Goal: Task Accomplishment & Management: Use online tool/utility

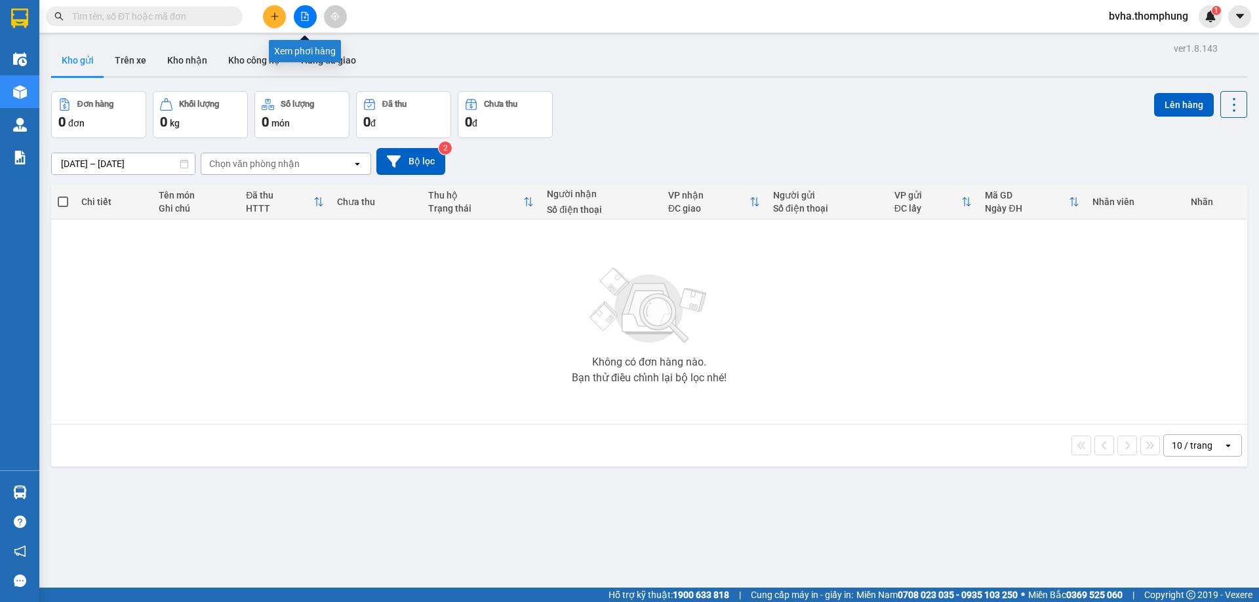
click at [305, 19] on icon "file-add" at bounding box center [304, 16] width 9 height 9
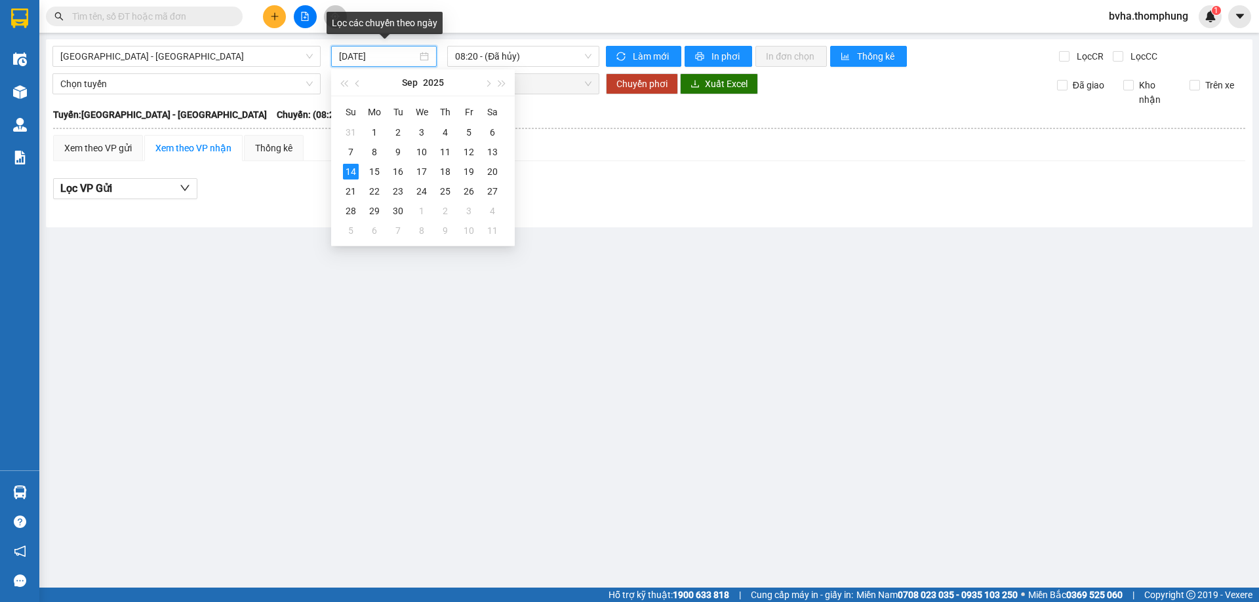
click at [396, 57] on input "[DATE]" at bounding box center [378, 56] width 78 height 14
click at [488, 152] on div "13" at bounding box center [492, 152] width 16 height 16
type input "[DATE]"
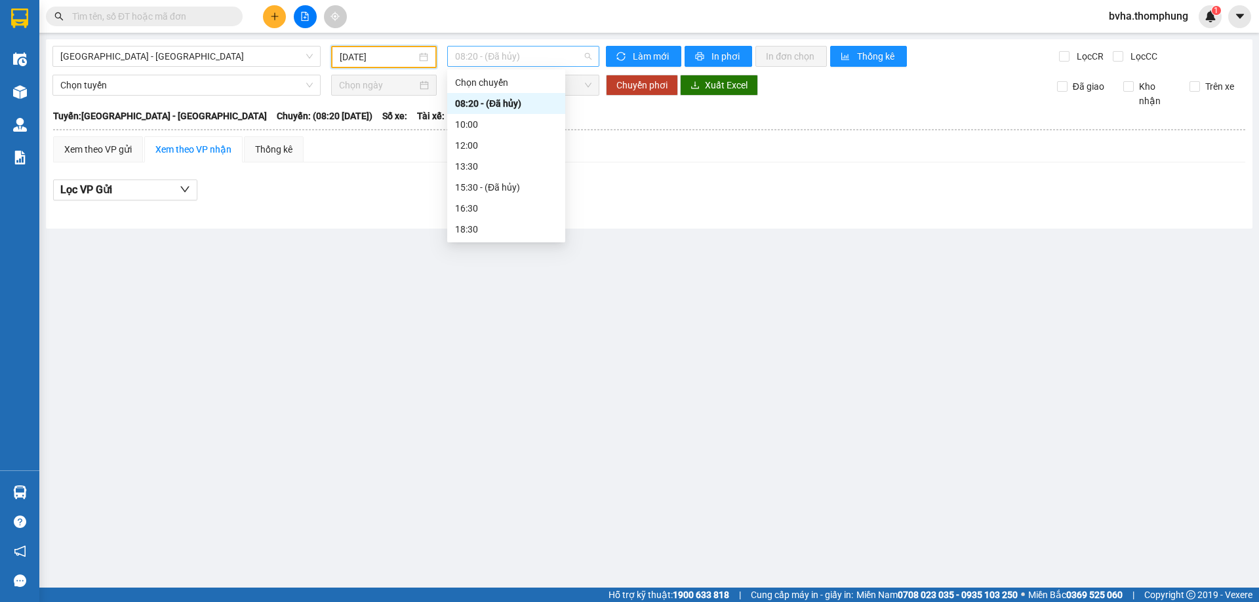
click at [501, 62] on span "08:20 - (Đã hủy)" at bounding box center [523, 57] width 136 height 20
click at [479, 204] on div "16:30" at bounding box center [506, 208] width 102 height 14
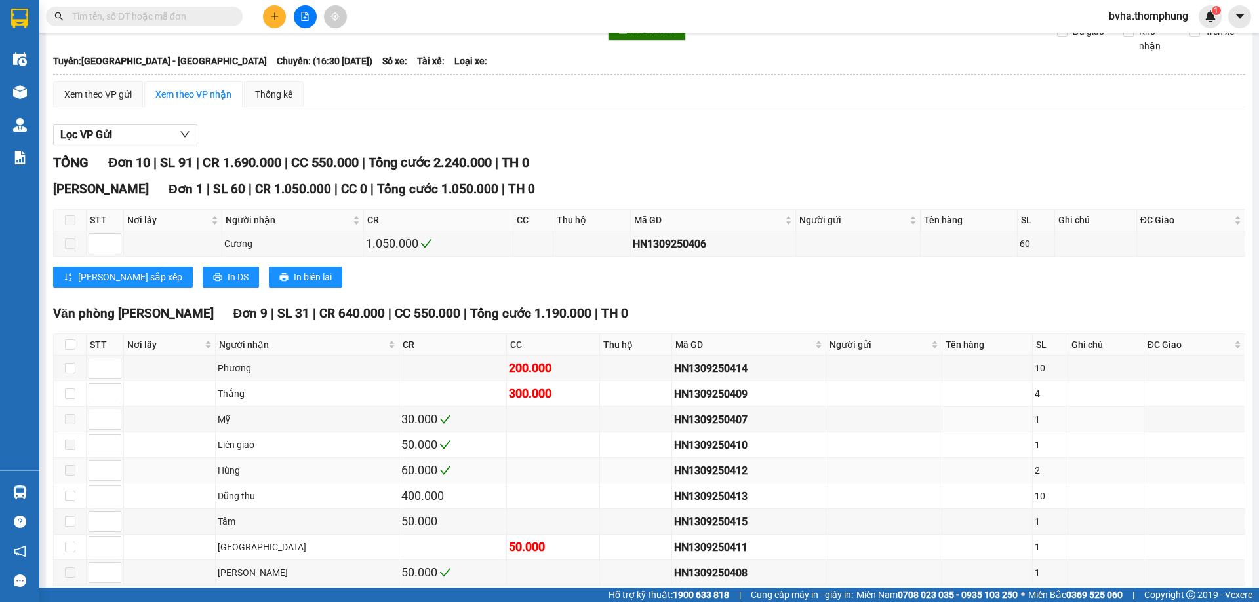
scroll to position [121, 0]
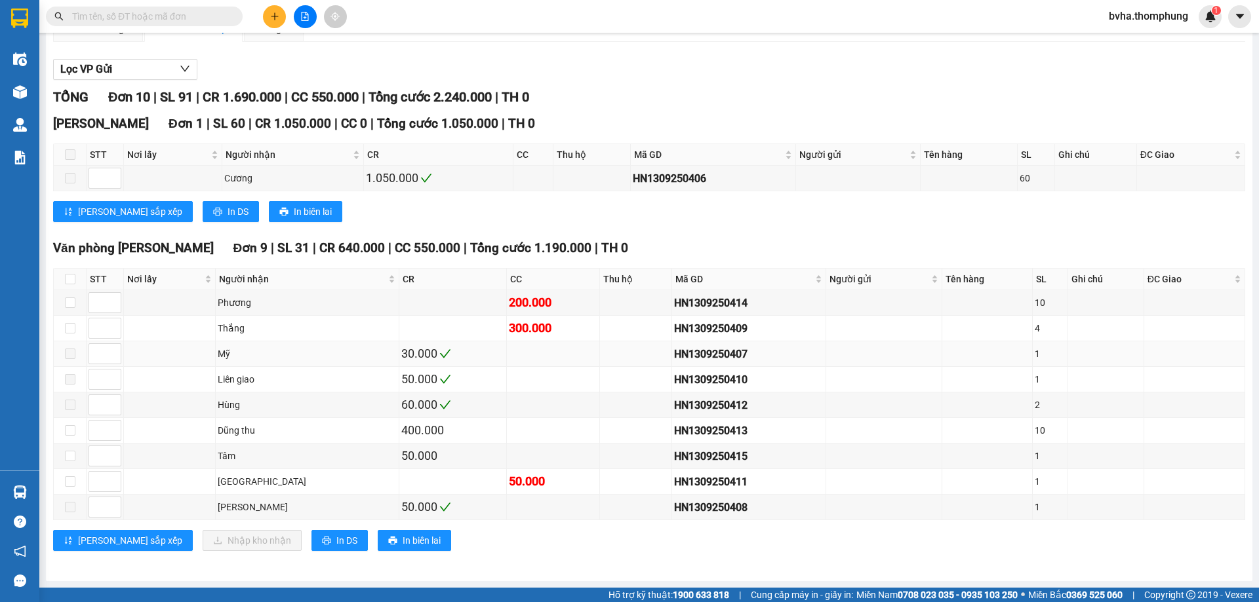
click at [300, 359] on div "Mỹ" at bounding box center [307, 354] width 179 height 14
click at [73, 332] on input "checkbox" at bounding box center [70, 328] width 10 height 10
checkbox input "true"
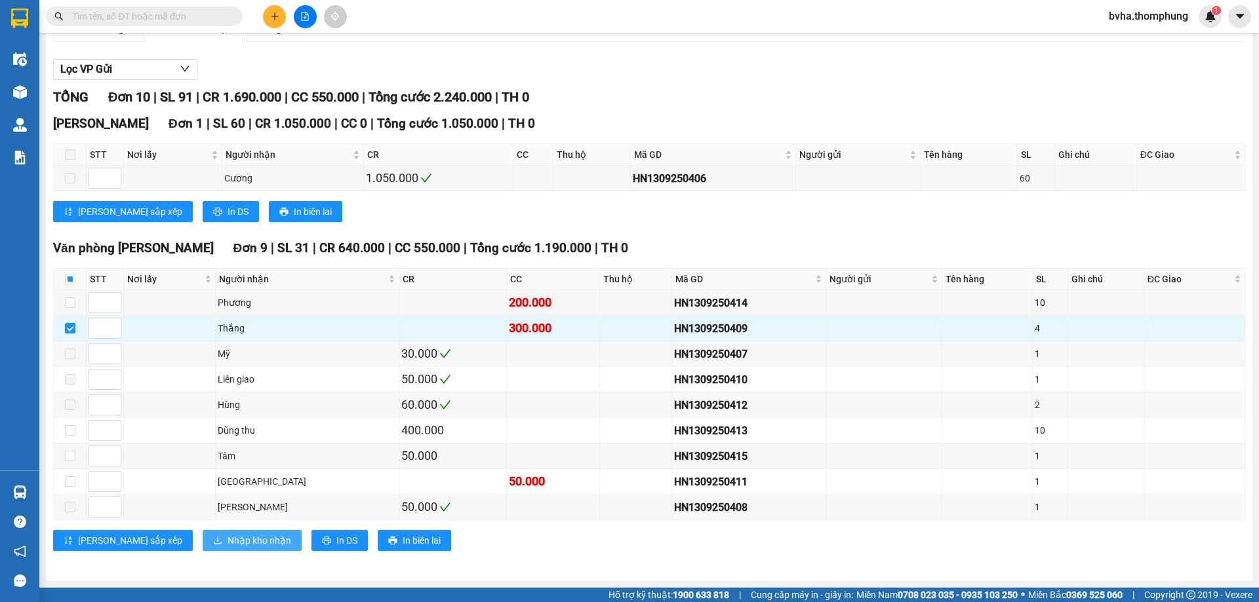
click at [227, 540] on span "Nhập kho nhận" at bounding box center [259, 541] width 64 height 14
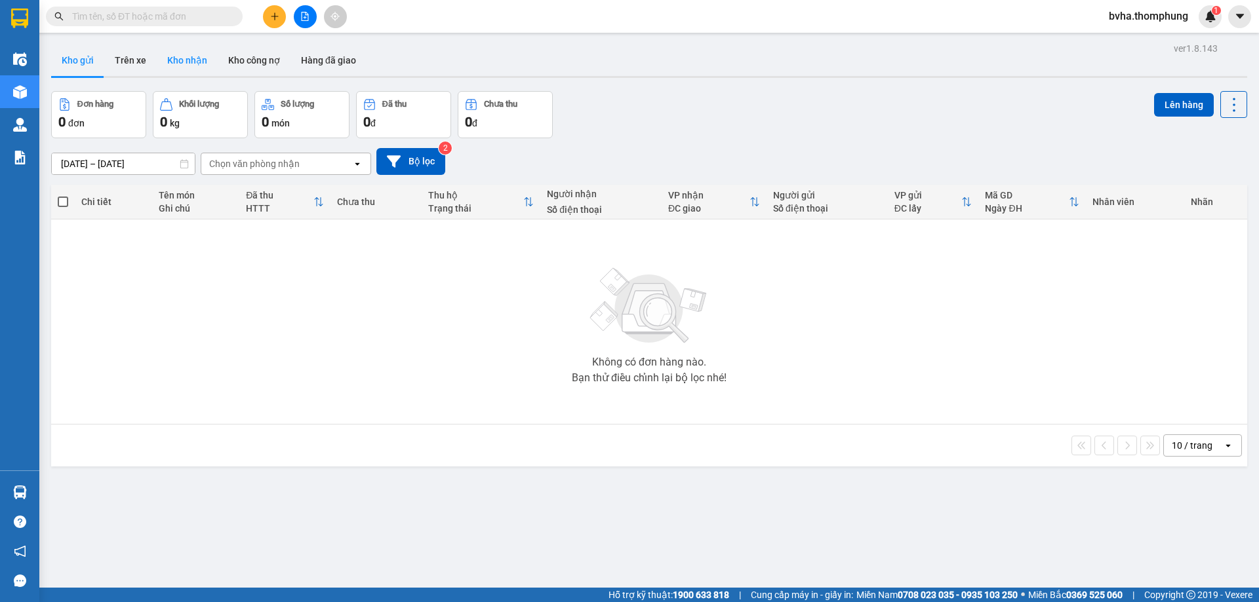
click at [187, 64] on button "Kho nhận" at bounding box center [187, 60] width 61 height 31
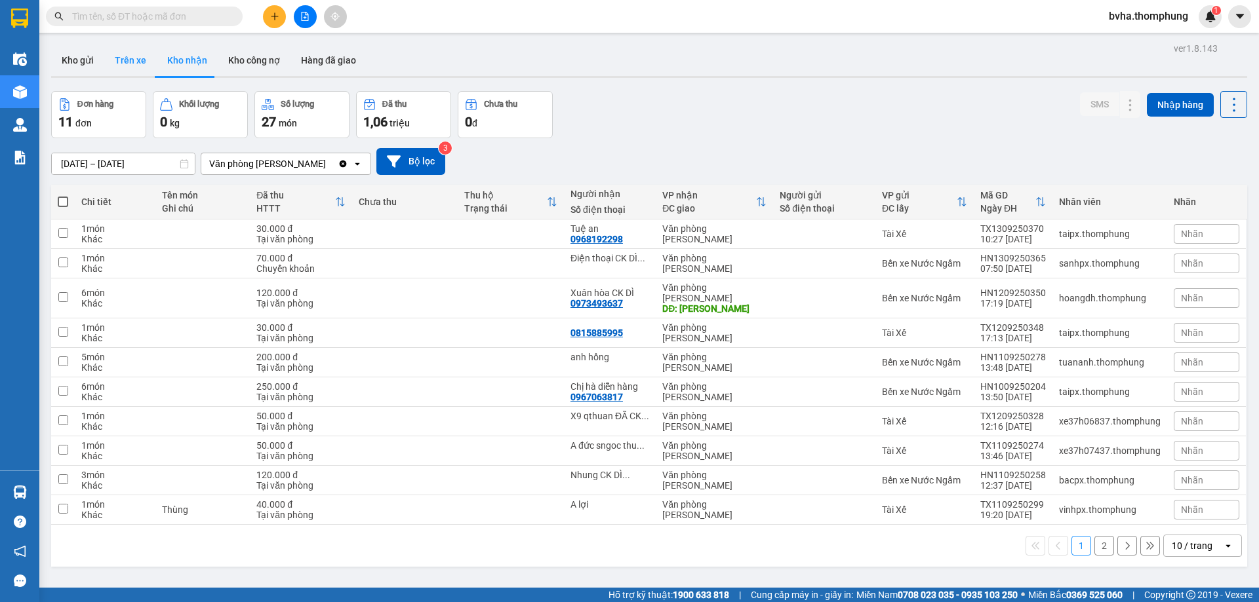
click at [135, 61] on button "Trên xe" at bounding box center [130, 60] width 52 height 31
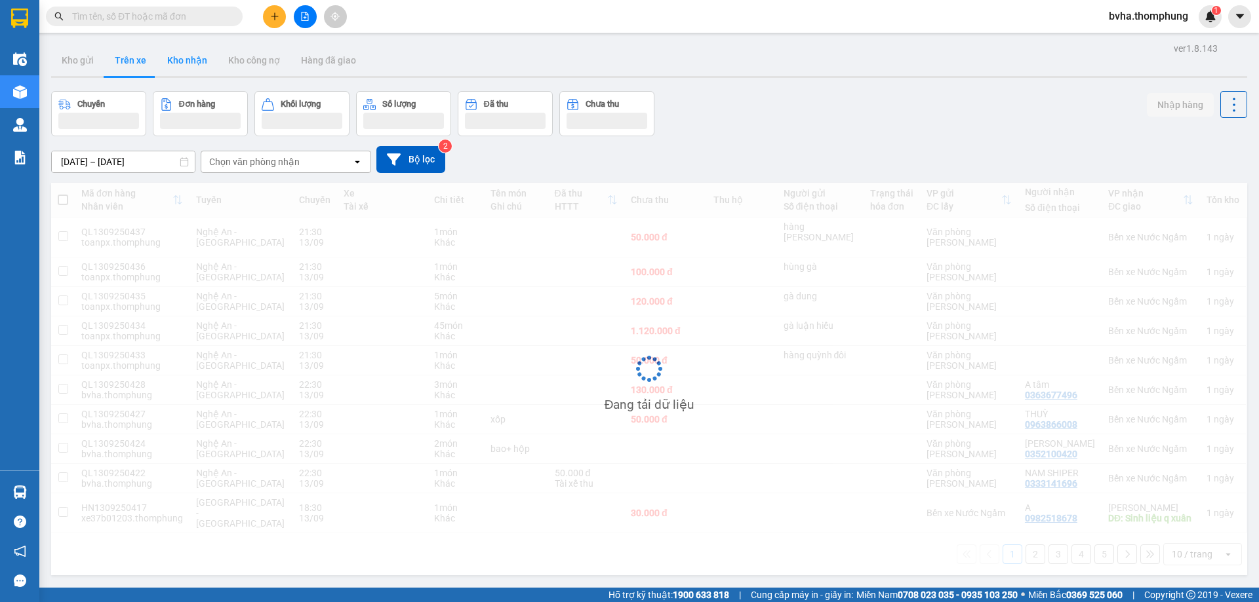
click at [187, 61] on button "Kho nhận" at bounding box center [187, 60] width 61 height 31
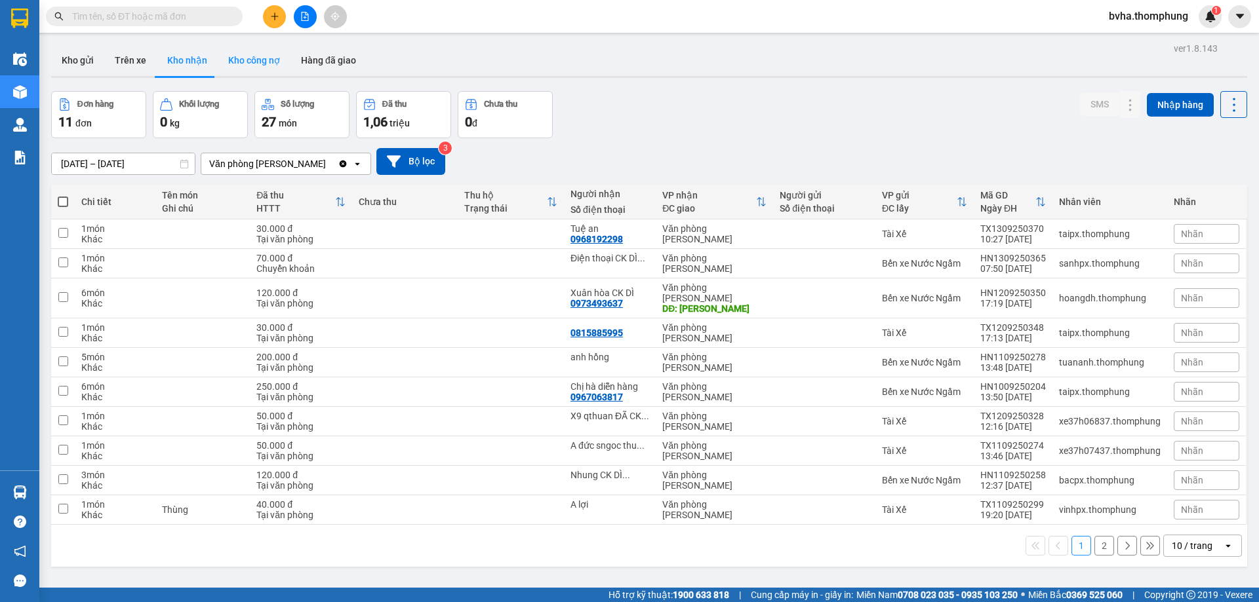
click at [245, 58] on button "Kho công nợ" at bounding box center [254, 60] width 73 height 31
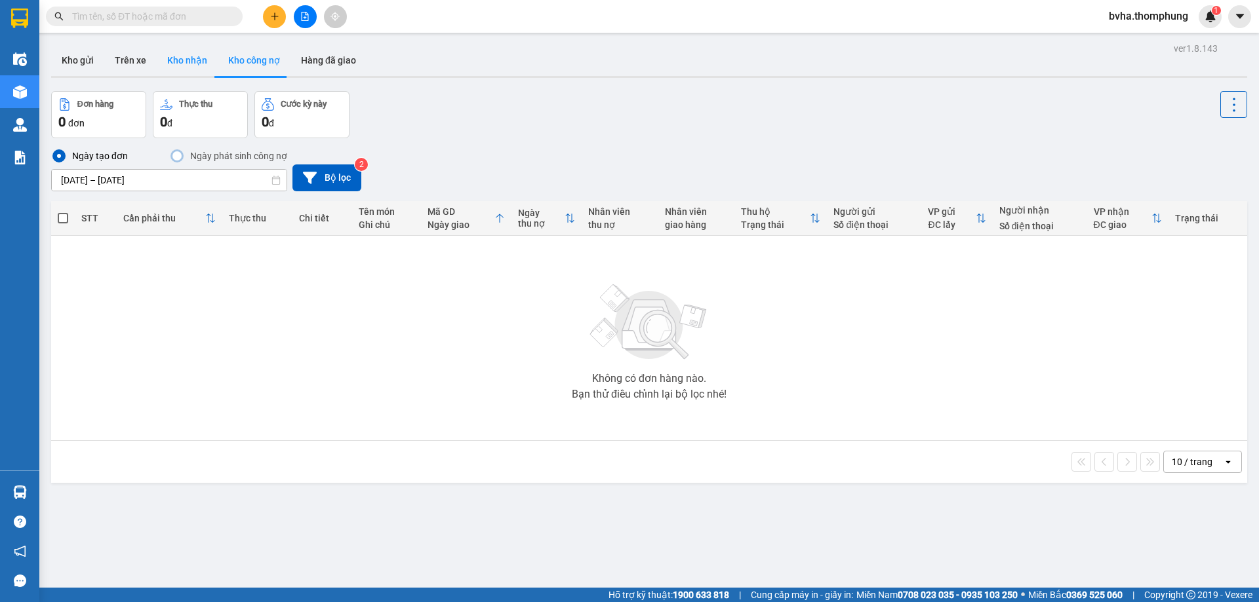
click at [199, 65] on button "Kho nhận" at bounding box center [187, 60] width 61 height 31
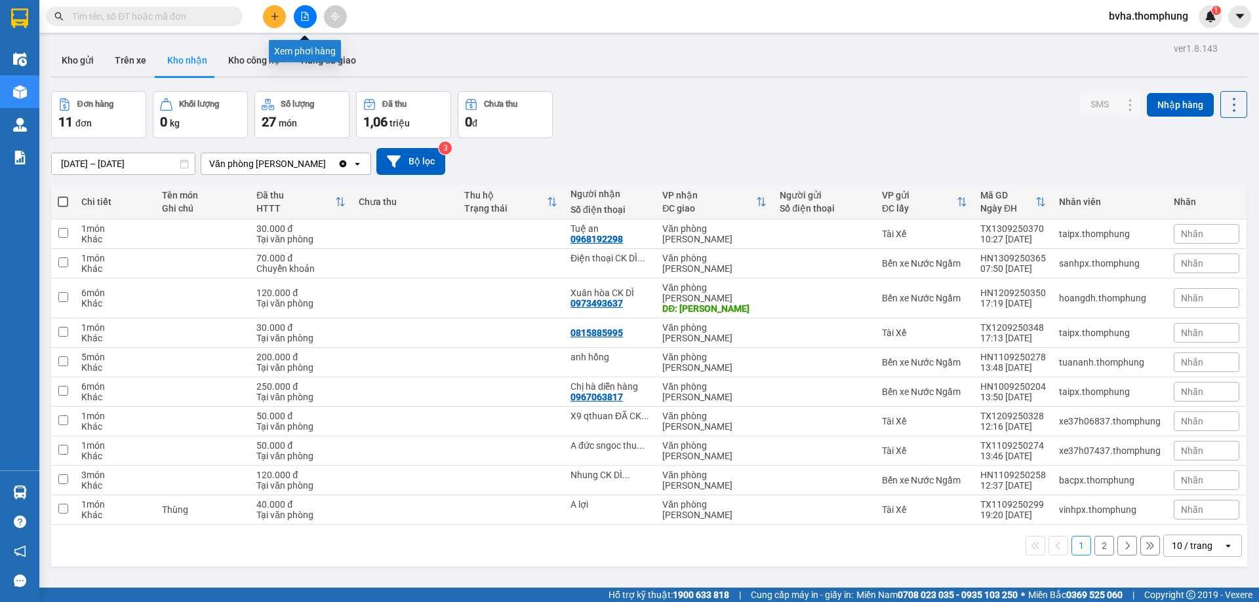
click at [307, 12] on button at bounding box center [305, 16] width 23 height 23
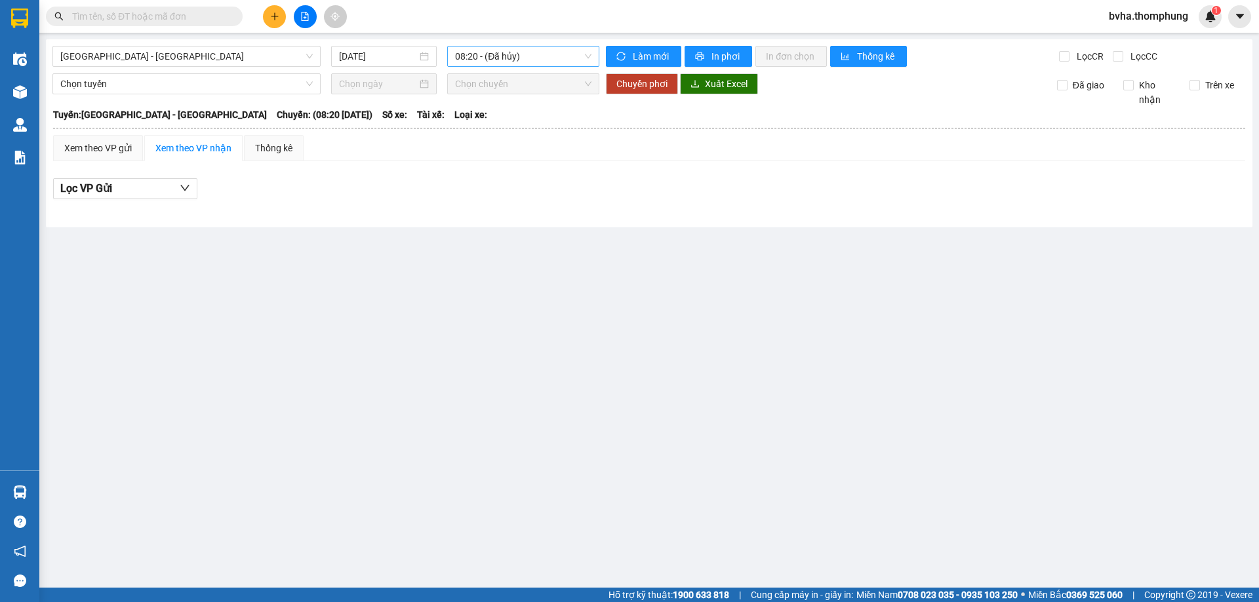
click at [499, 58] on span "08:20 - (Đã hủy)" at bounding box center [523, 57] width 136 height 20
click at [363, 56] on input "[DATE]" at bounding box center [378, 56] width 78 height 14
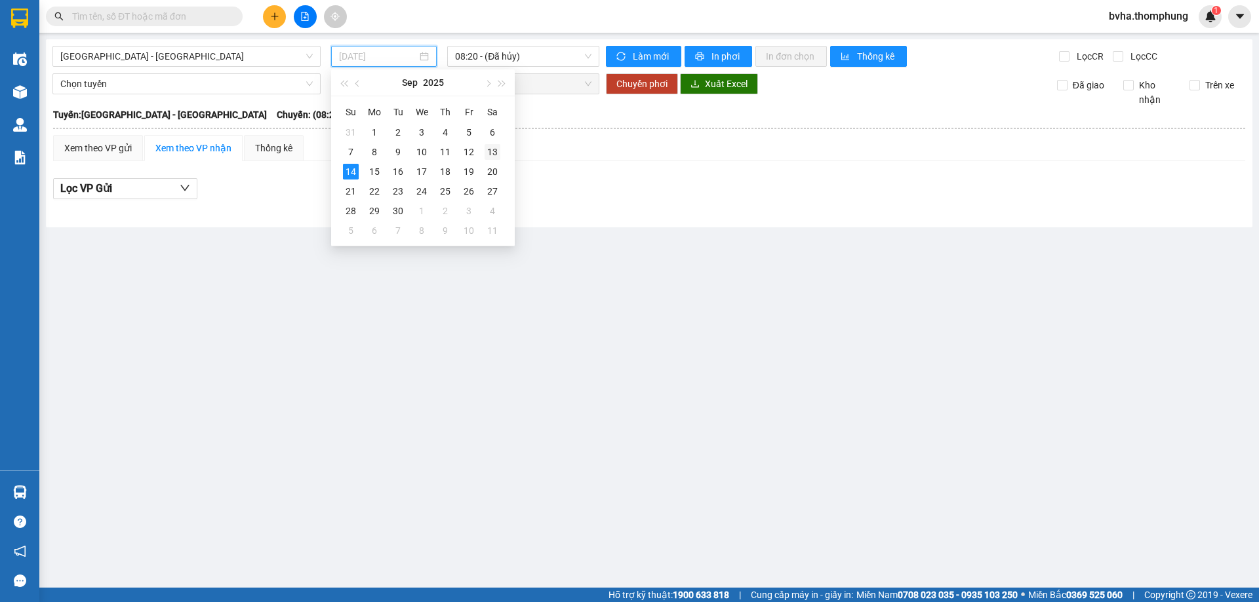
click at [488, 149] on div "13" at bounding box center [492, 152] width 16 height 16
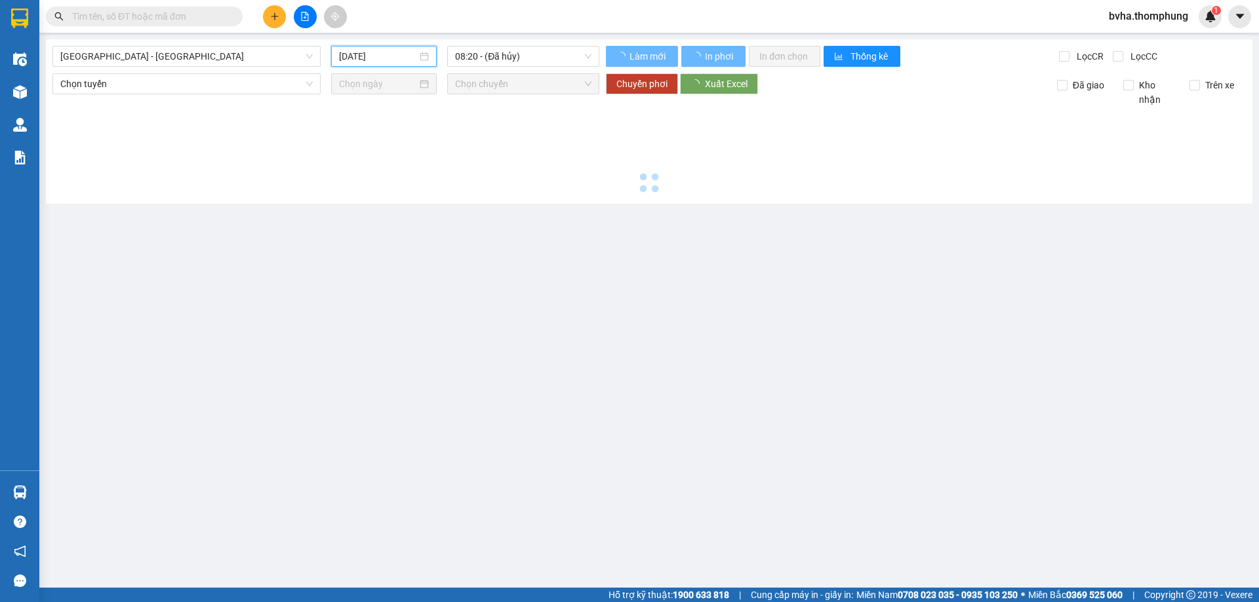
type input "[DATE]"
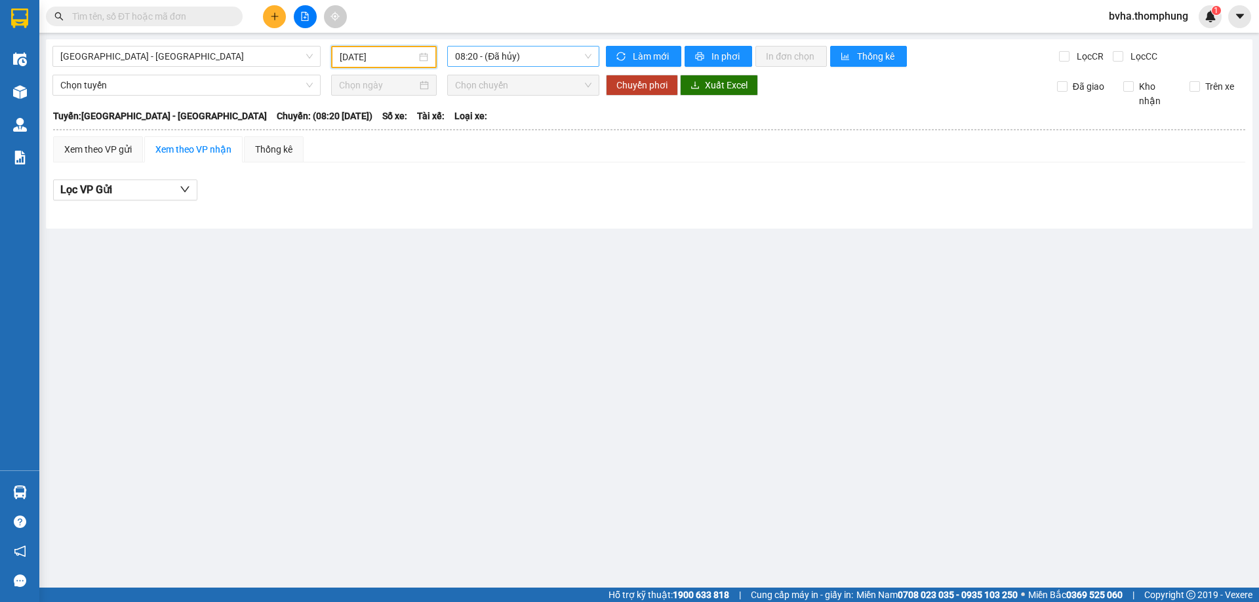
click at [498, 62] on span "08:20 - (Đã hủy)" at bounding box center [523, 57] width 136 height 20
click at [471, 205] on div "16:30" at bounding box center [506, 208] width 102 height 14
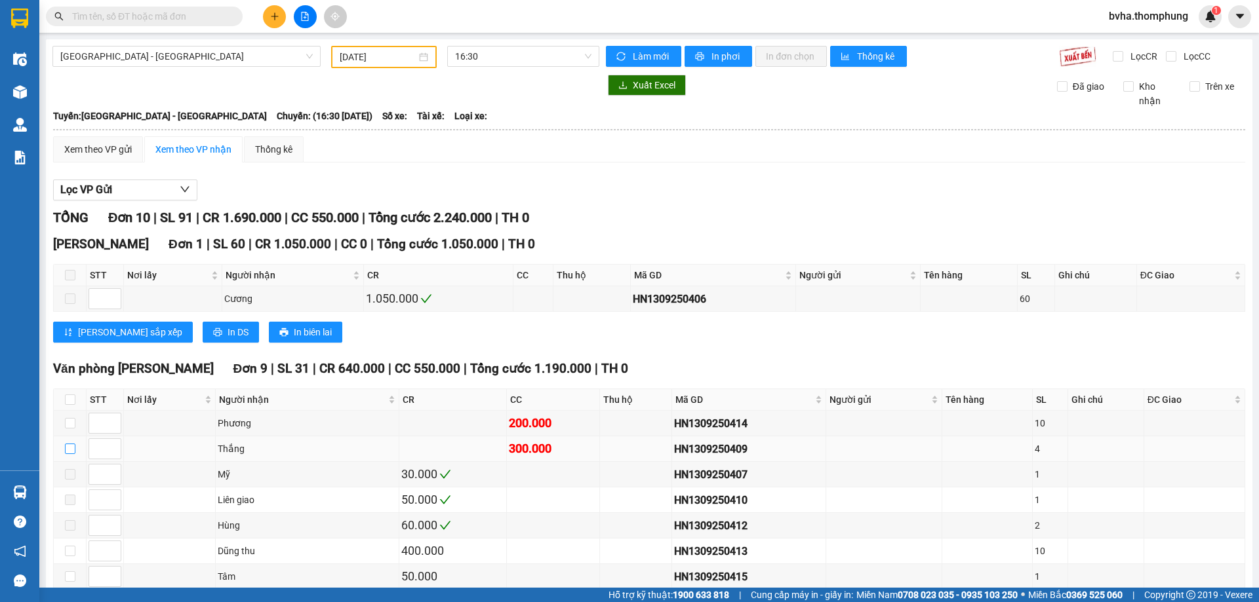
click at [68, 450] on input "checkbox" at bounding box center [70, 449] width 10 height 10
checkbox input "true"
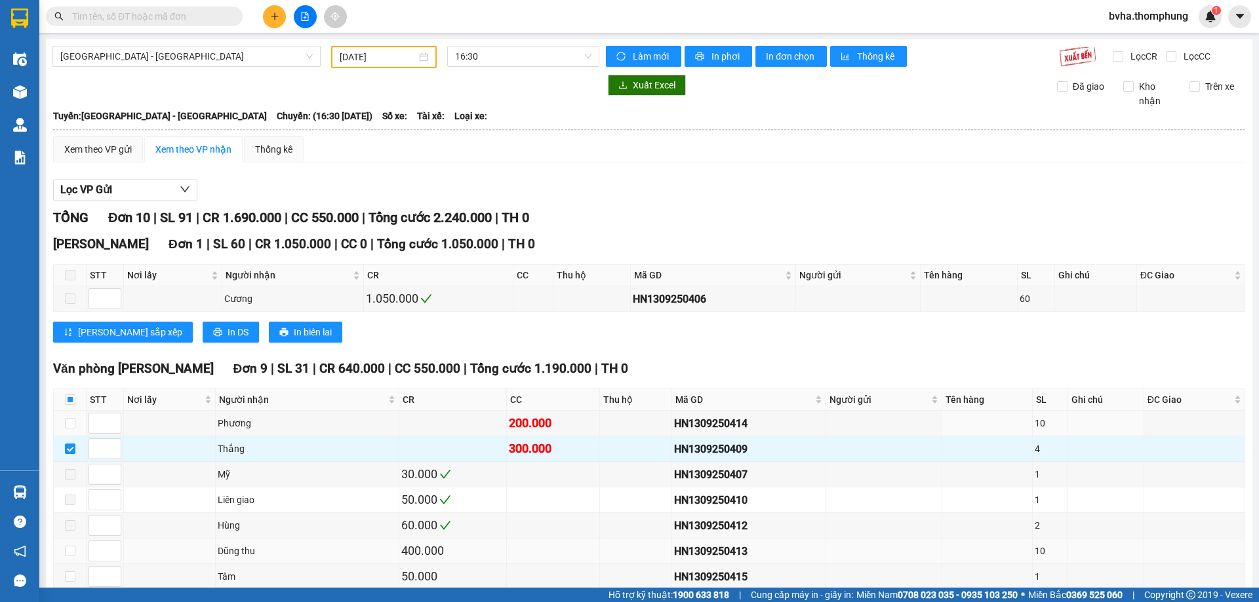
scroll to position [121, 0]
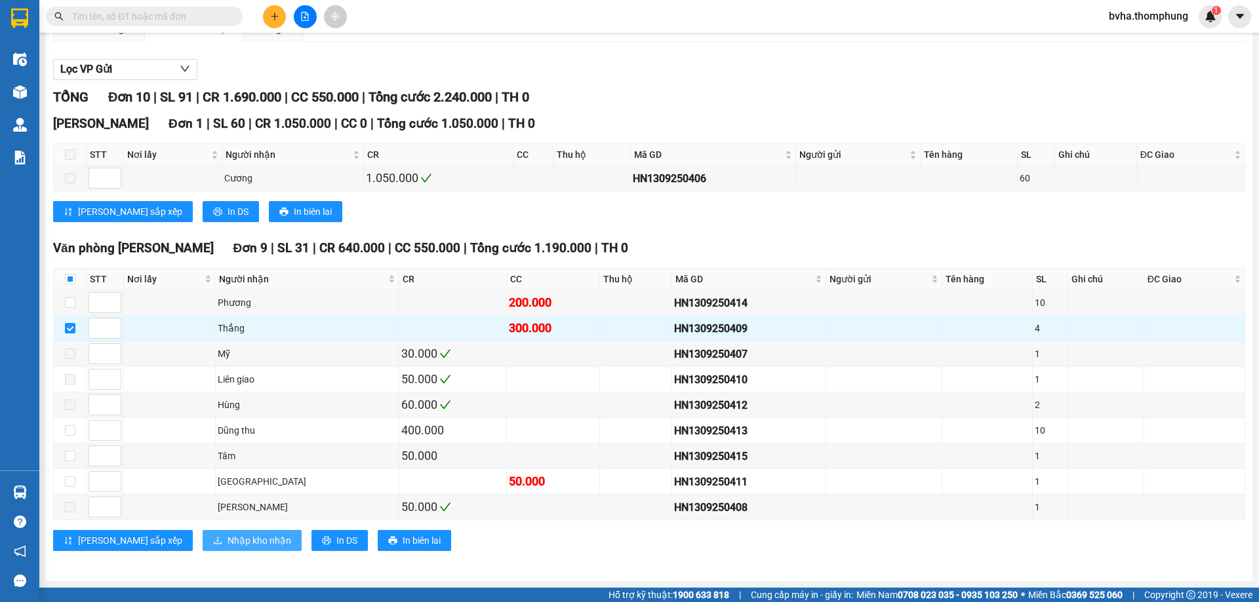
click at [227, 545] on span "Nhập kho nhận" at bounding box center [259, 541] width 64 height 14
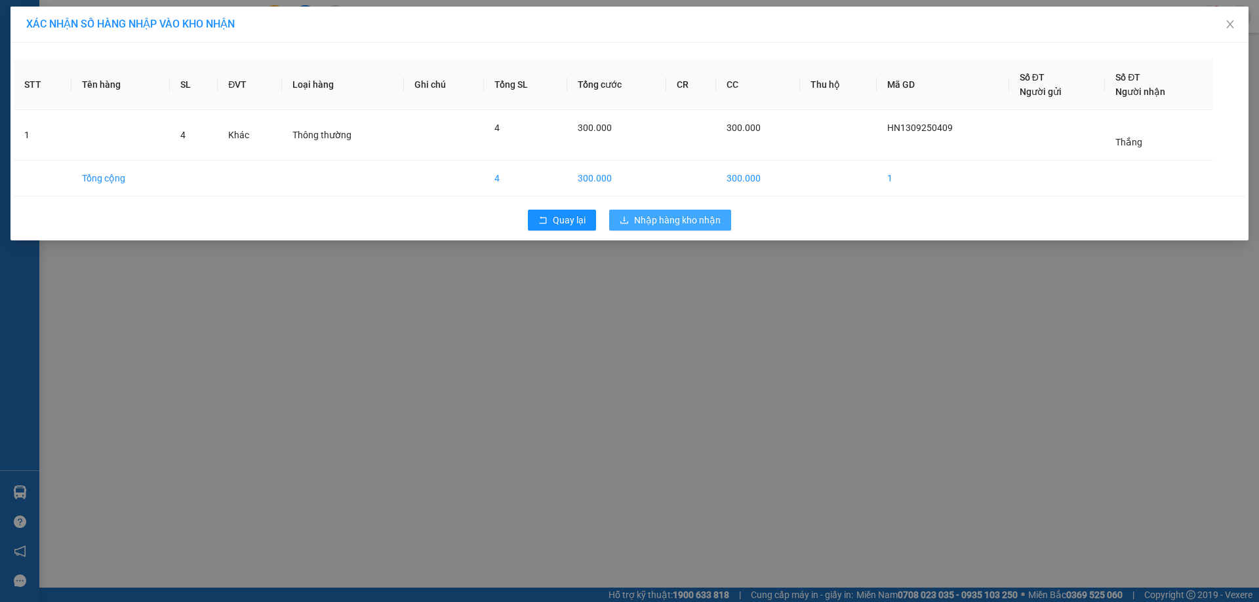
click at [656, 220] on span "Nhập hàng kho nhận" at bounding box center [677, 220] width 87 height 14
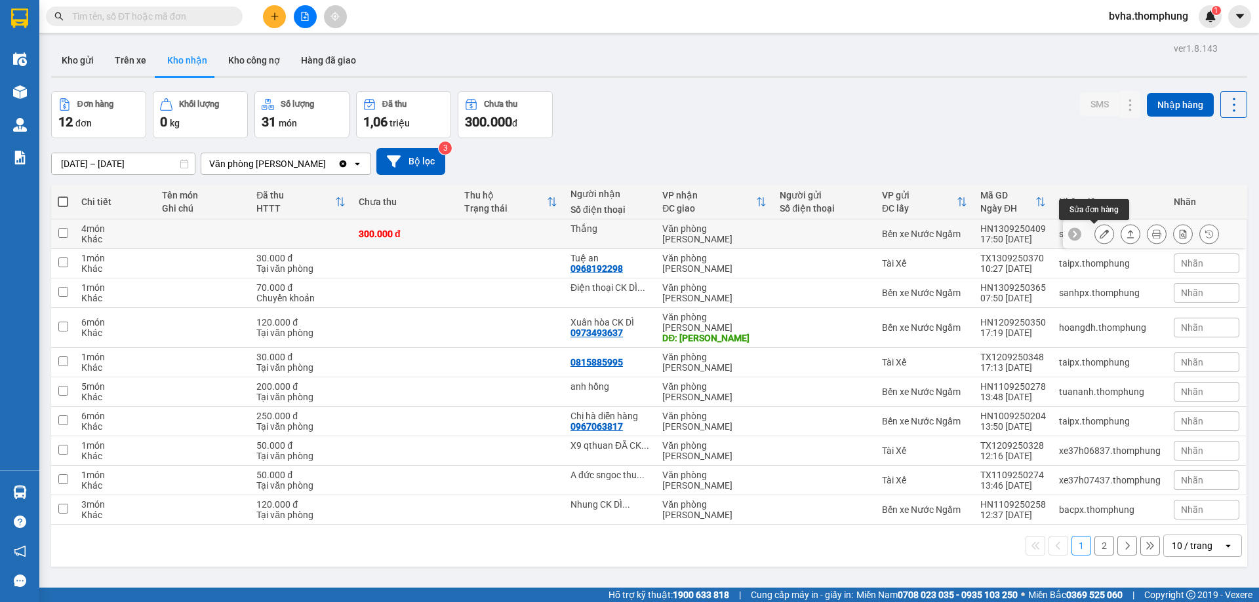
click at [1099, 237] on icon at bounding box center [1103, 233] width 9 height 9
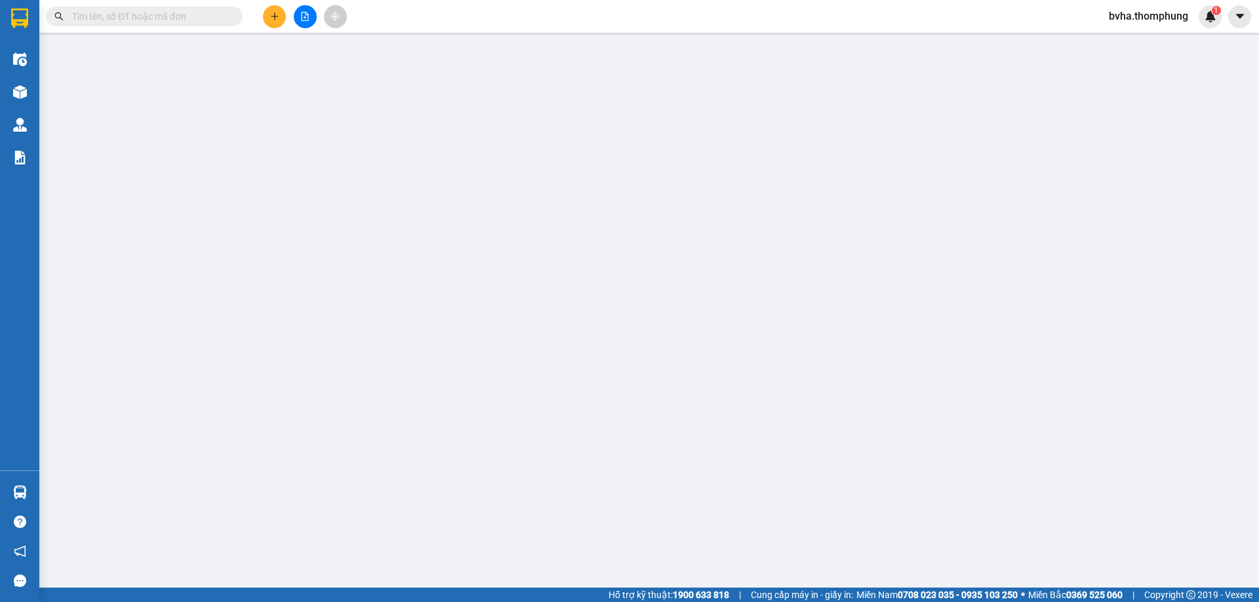
type input "Thắng"
type input "300.000"
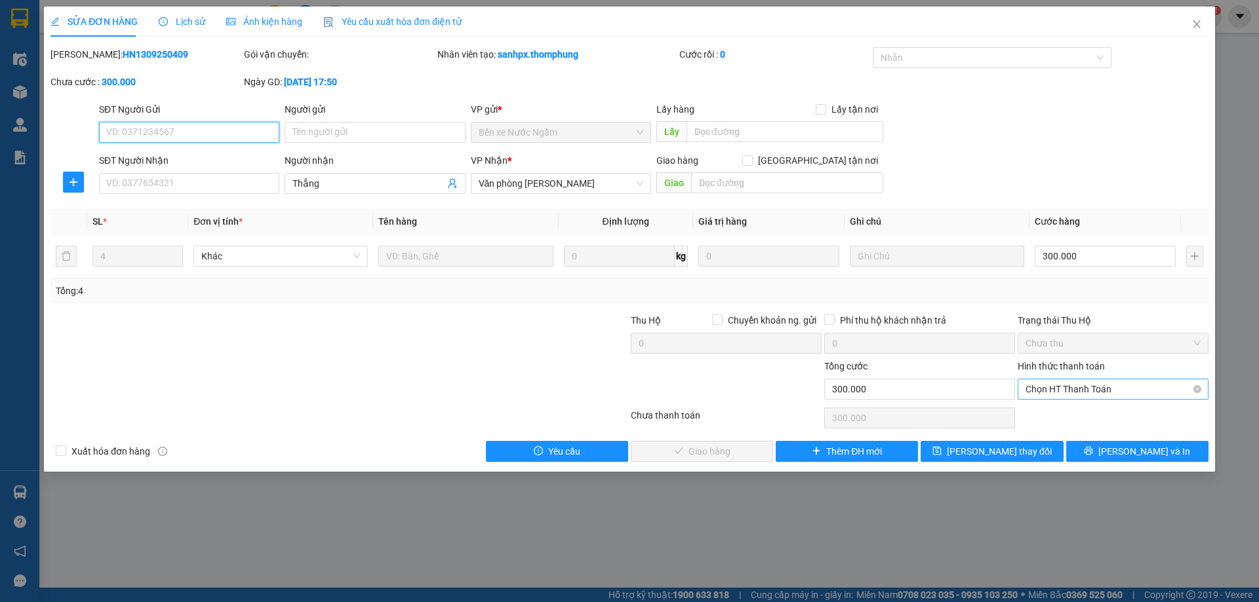
click at [1134, 395] on span "Chọn HT Thanh Toán" at bounding box center [1112, 390] width 175 height 20
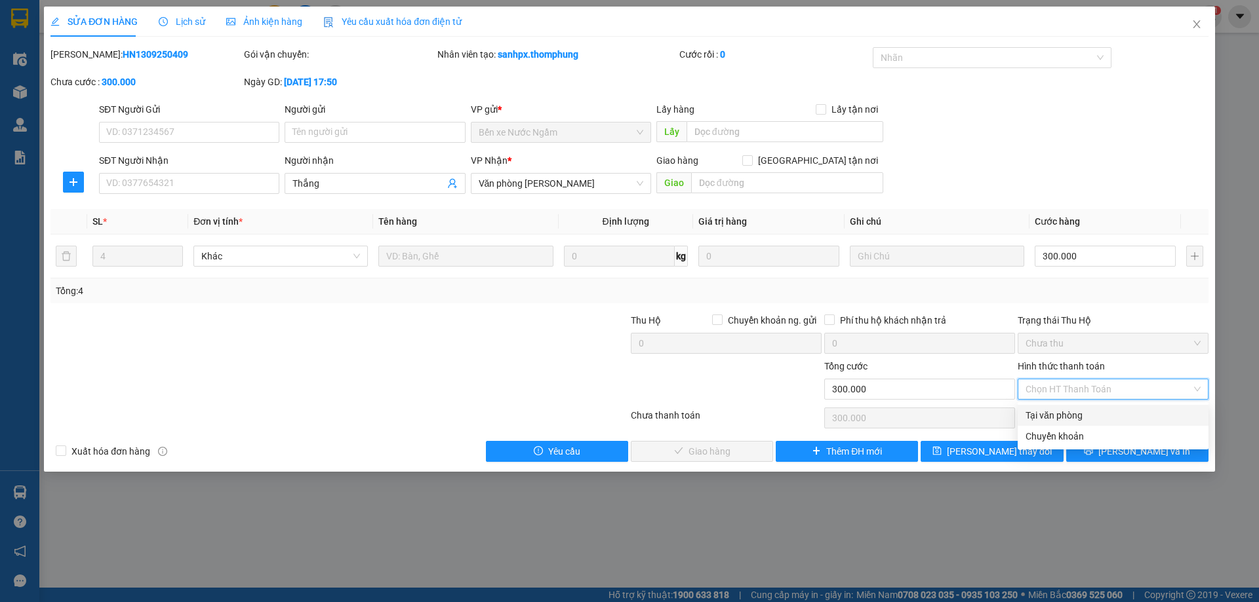
click at [1058, 419] on div "Tại văn phòng" at bounding box center [1112, 415] width 175 height 14
type input "0"
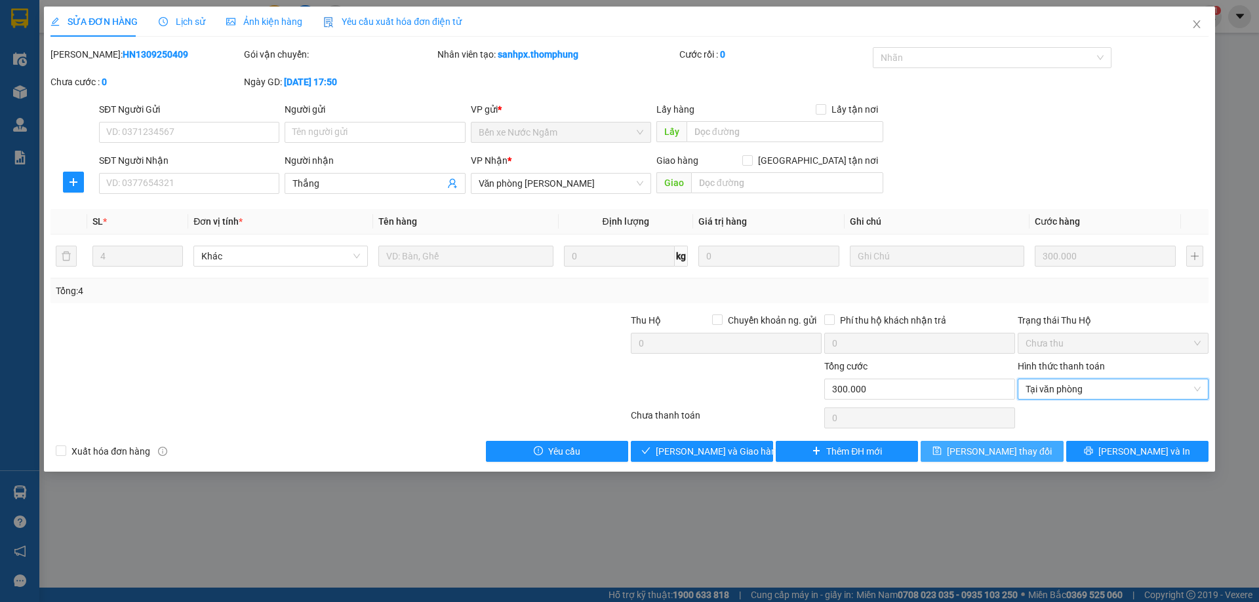
click at [1021, 455] on span "Lưu thay đổi" at bounding box center [999, 451] width 105 height 14
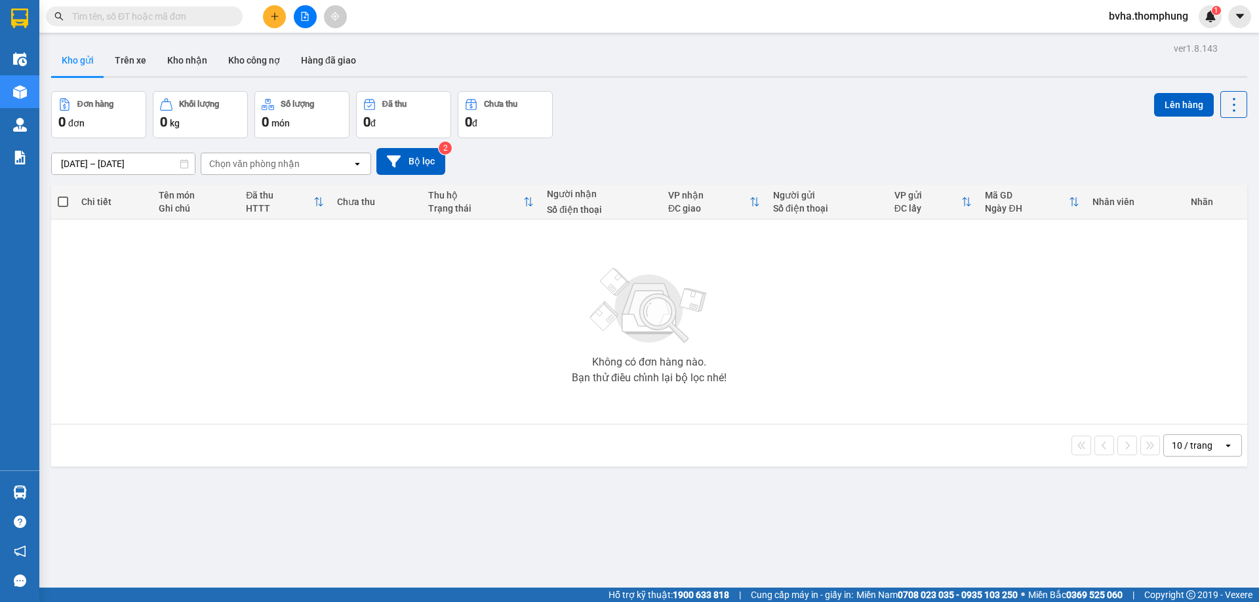
click at [144, 18] on input "text" at bounding box center [149, 16] width 155 height 14
type input "D"
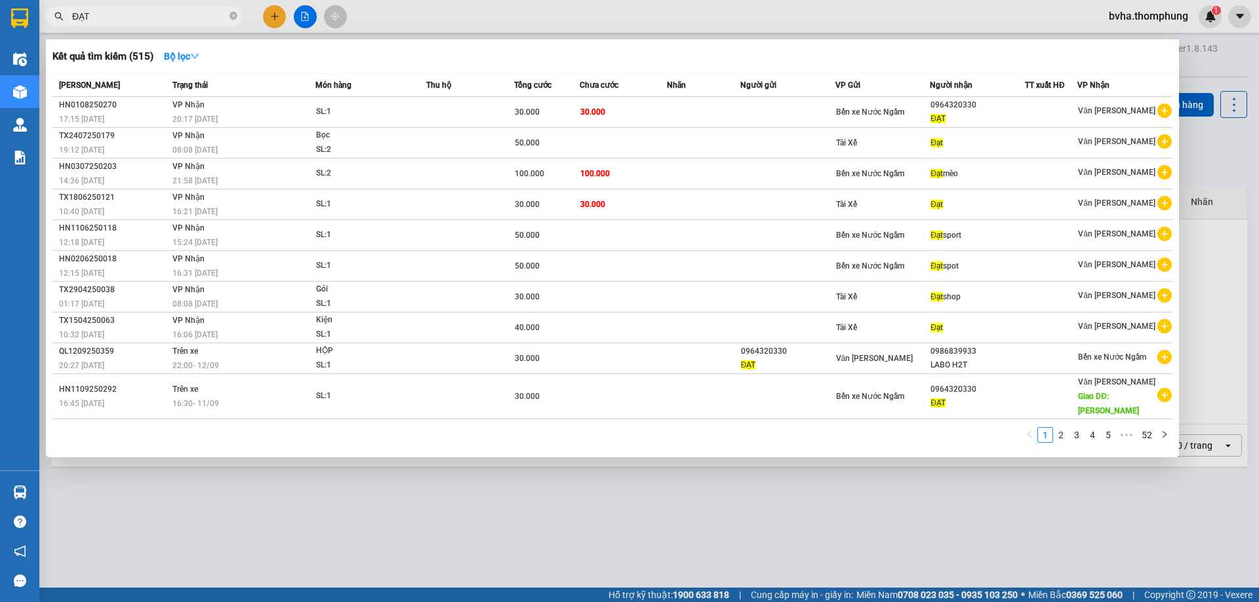
type input "ĐẠT"
click at [1206, 64] on div at bounding box center [629, 301] width 1259 height 602
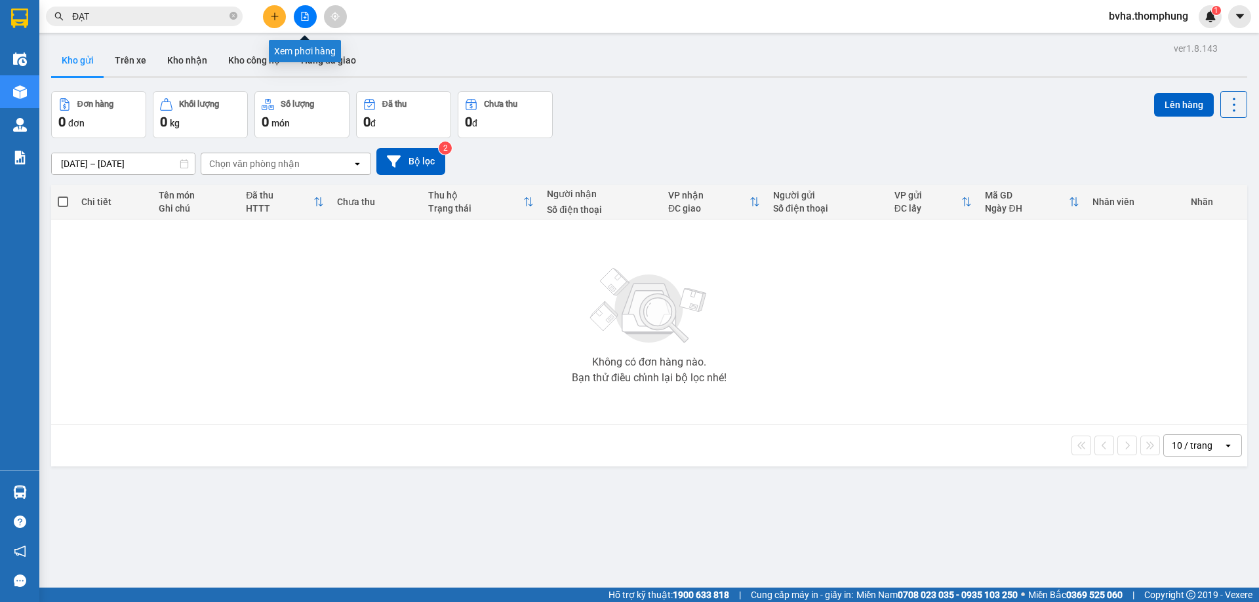
click at [301, 20] on icon "file-add" at bounding box center [304, 16] width 9 height 9
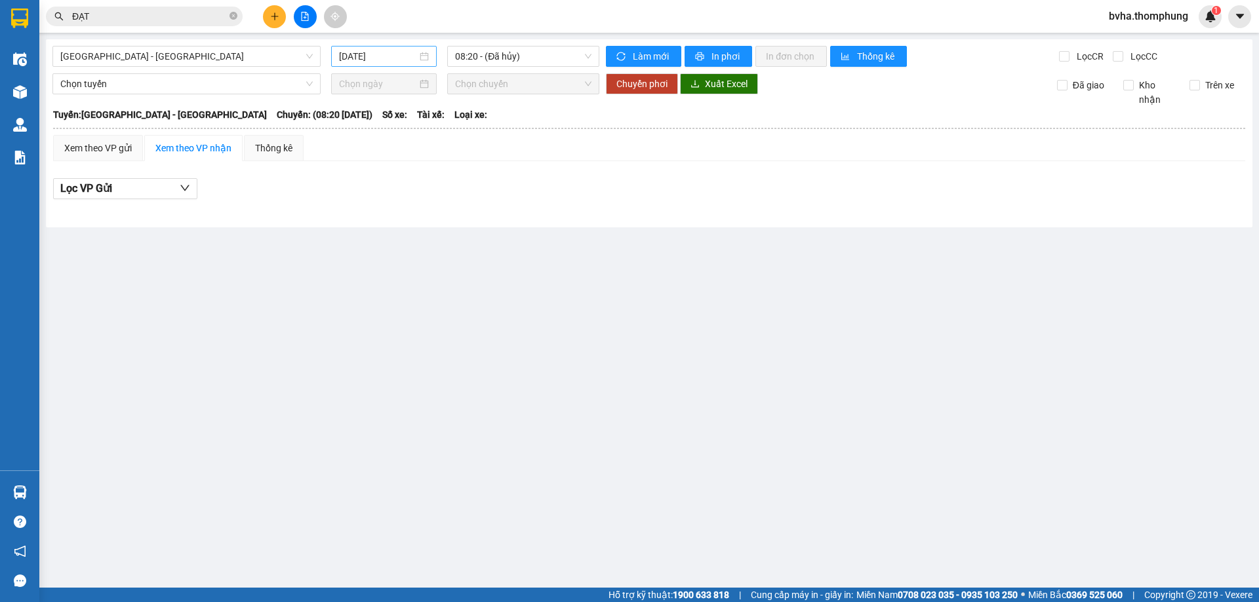
click at [391, 55] on input "[DATE]" at bounding box center [378, 56] width 78 height 14
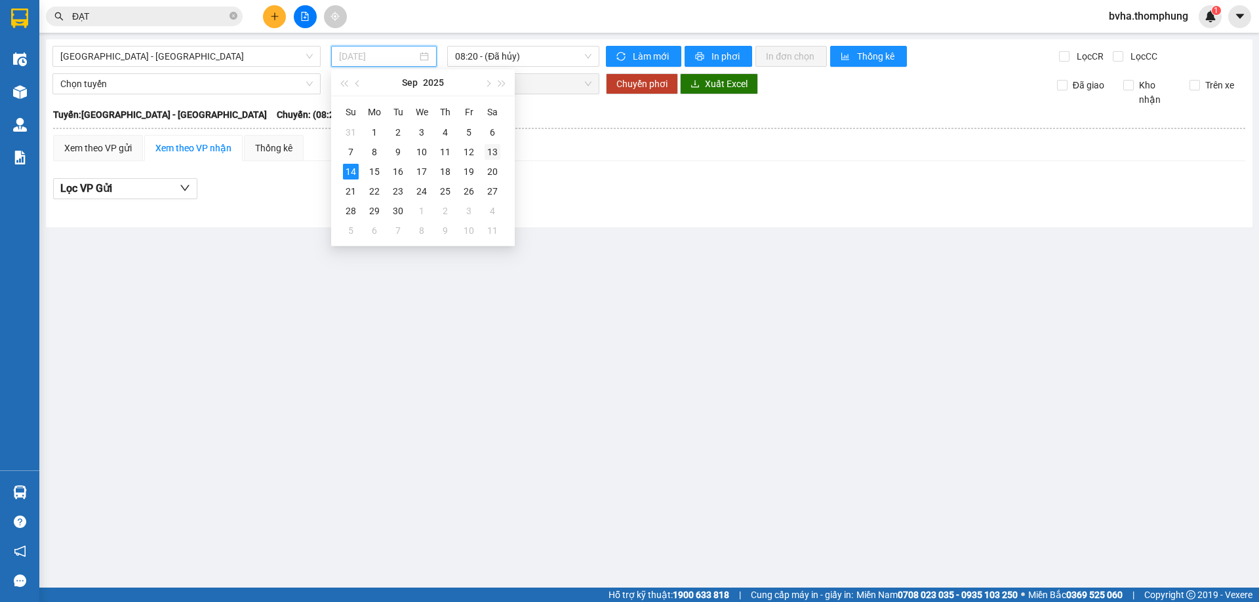
click at [490, 151] on div "13" at bounding box center [492, 152] width 16 height 16
type input "[DATE]"
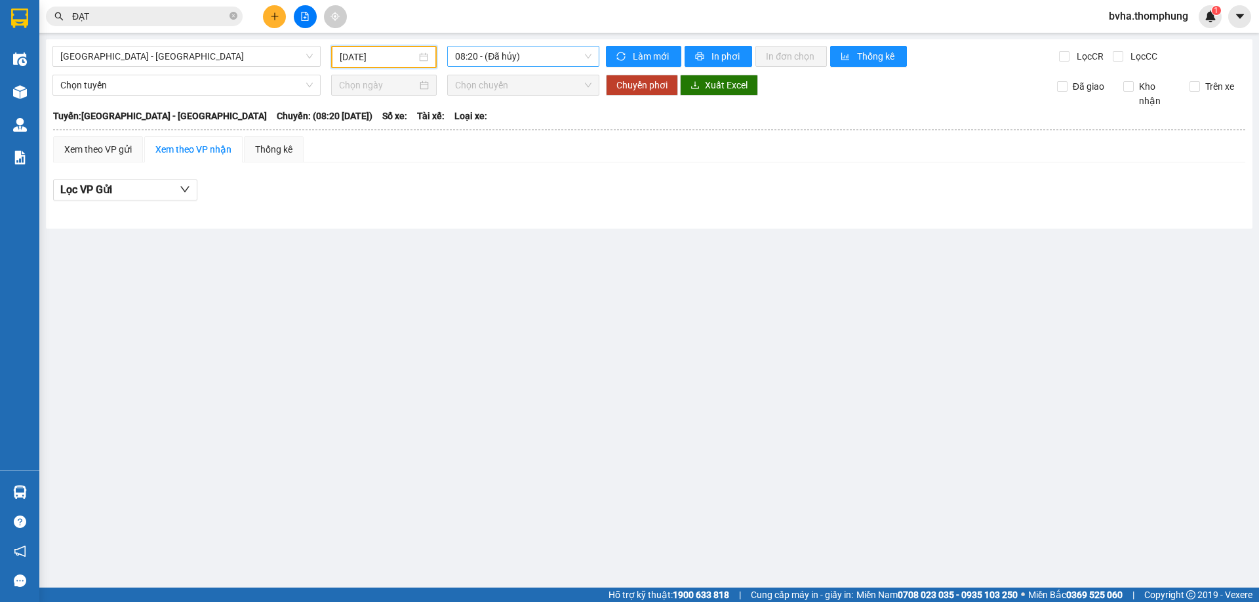
click at [498, 61] on span "08:20 - (Đã hủy)" at bounding box center [523, 57] width 136 height 20
click at [481, 118] on div "10:00" at bounding box center [506, 124] width 102 height 14
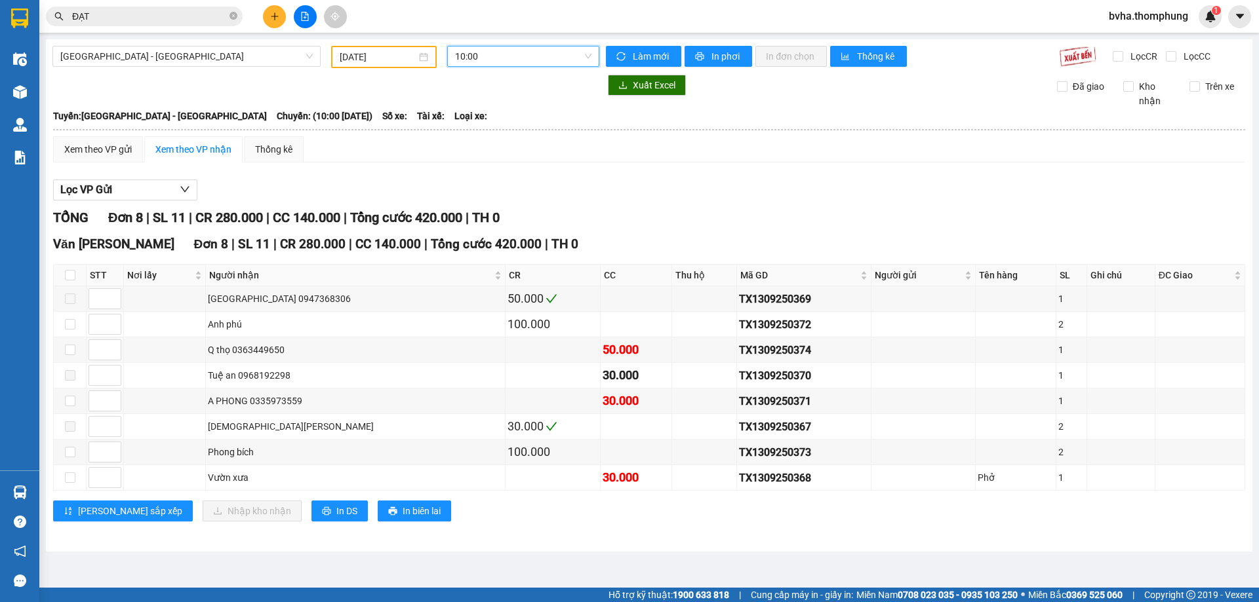
click at [503, 55] on span "10:00" at bounding box center [523, 57] width 136 height 20
click at [465, 146] on div "12:00" at bounding box center [506, 145] width 102 height 14
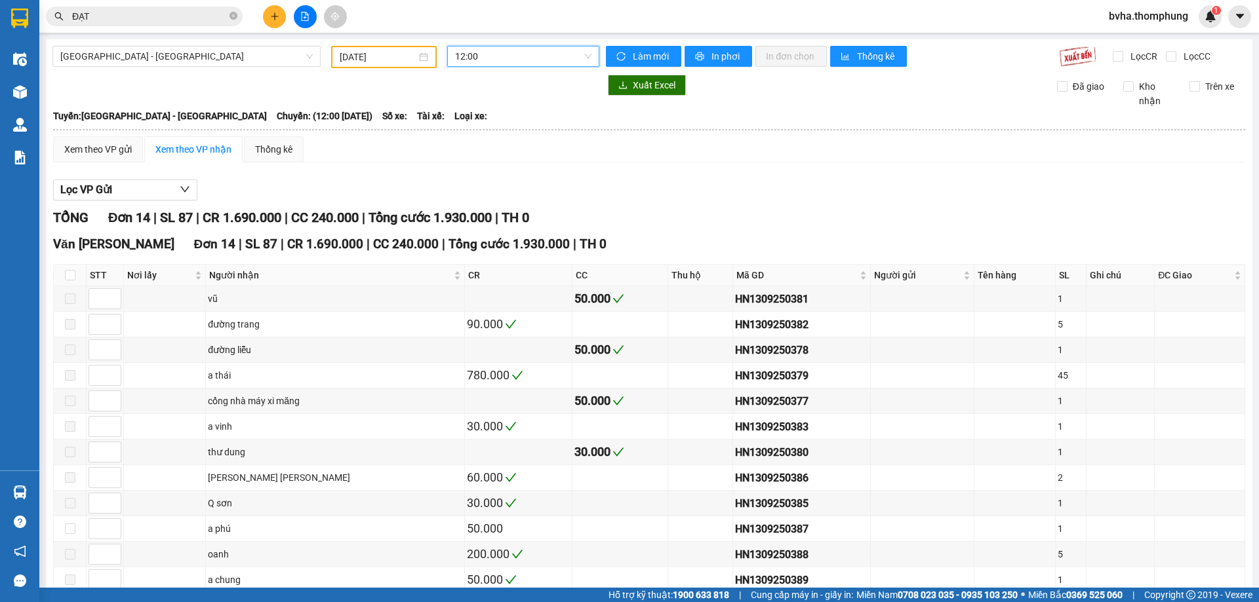
drag, startPoint x: 503, startPoint y: 59, endPoint x: 502, endPoint y: 94, distance: 35.4
click at [503, 59] on span "12:00" at bounding box center [523, 57] width 136 height 20
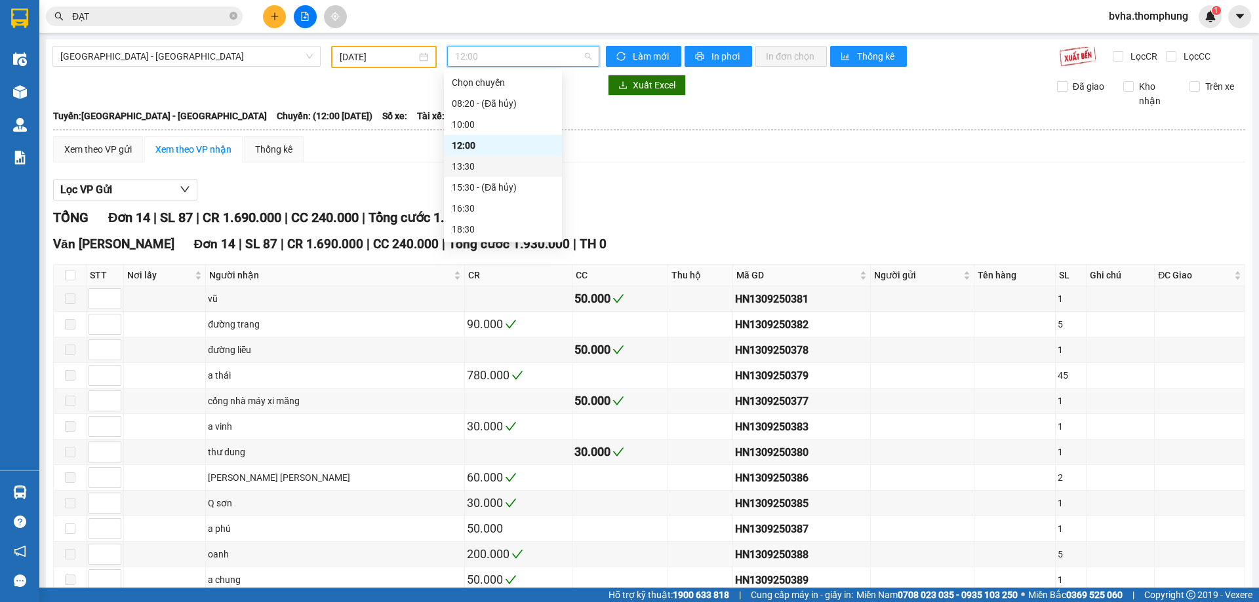
click at [468, 167] on div "13:30" at bounding box center [503, 166] width 102 height 14
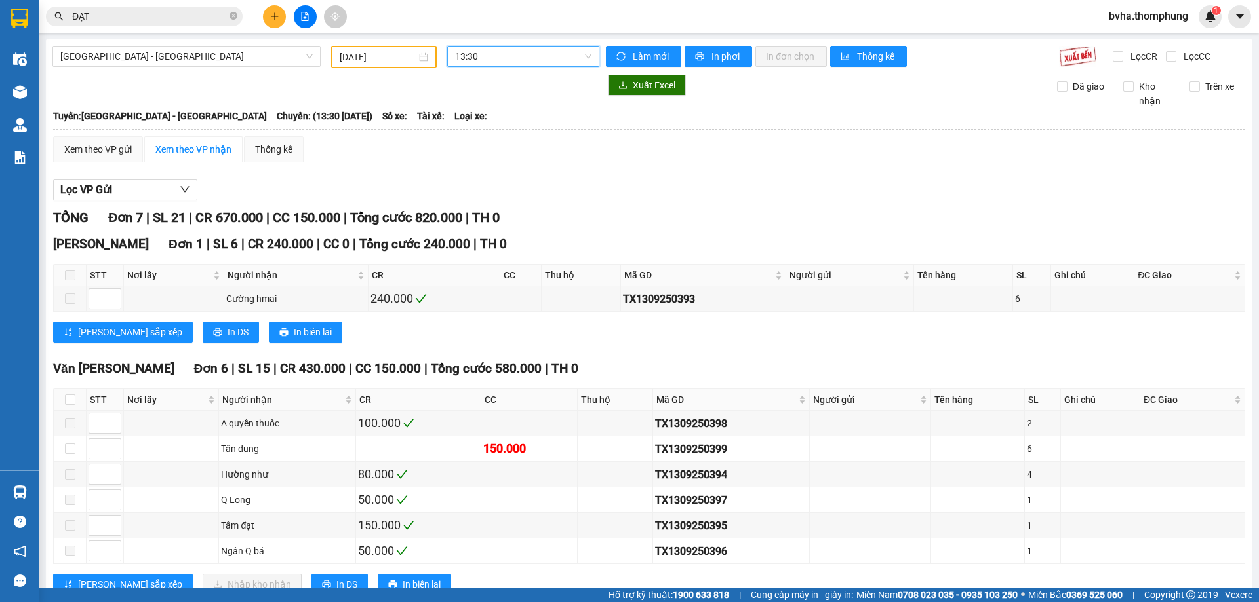
click at [519, 61] on span "13:30" at bounding box center [523, 57] width 136 height 20
click at [460, 208] on div "16:30" at bounding box center [503, 208] width 102 height 14
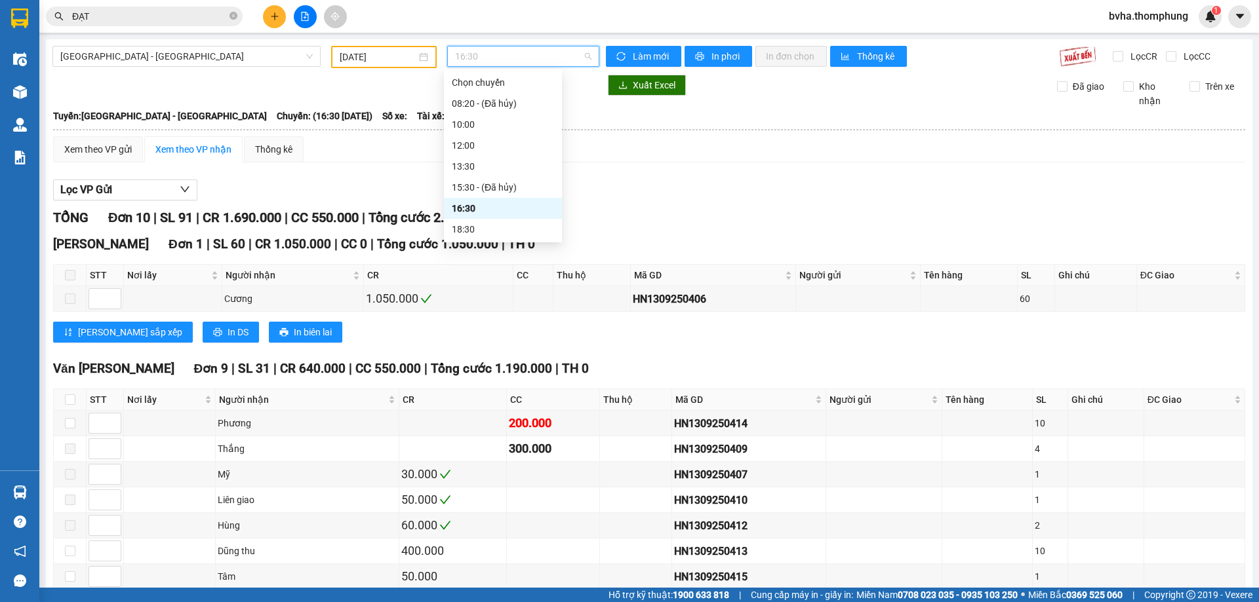
click at [490, 58] on span "16:30" at bounding box center [523, 57] width 136 height 20
click at [482, 227] on div "18:30" at bounding box center [503, 229] width 102 height 14
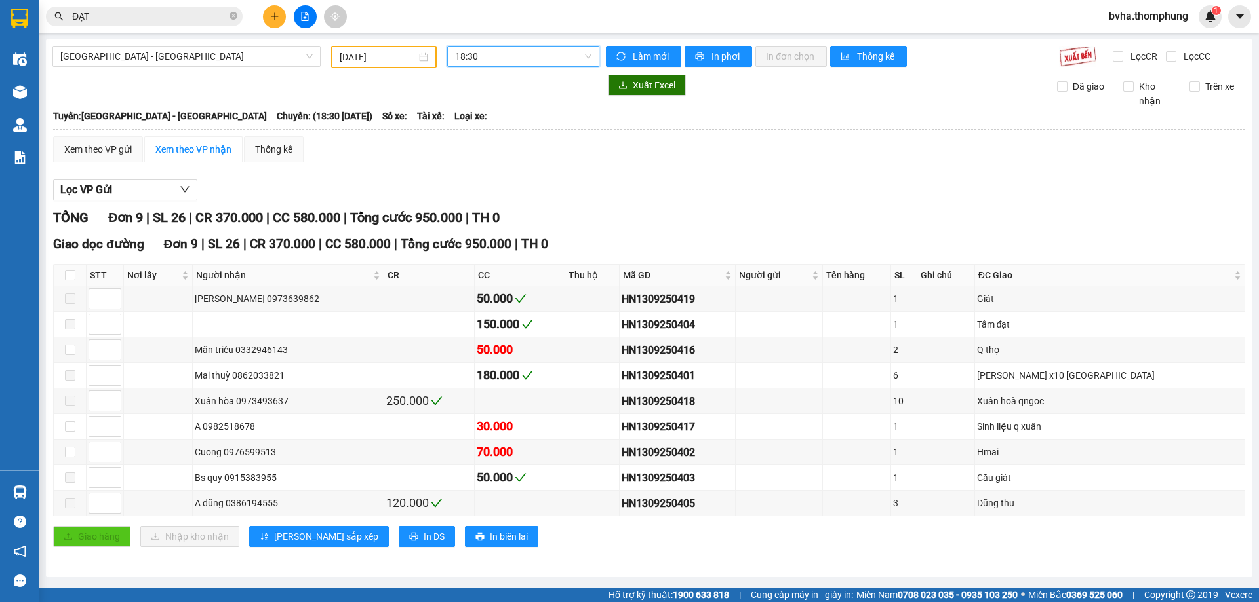
click at [515, 58] on span "18:30" at bounding box center [523, 57] width 136 height 20
click at [464, 182] on div "16:30" at bounding box center [506, 187] width 102 height 14
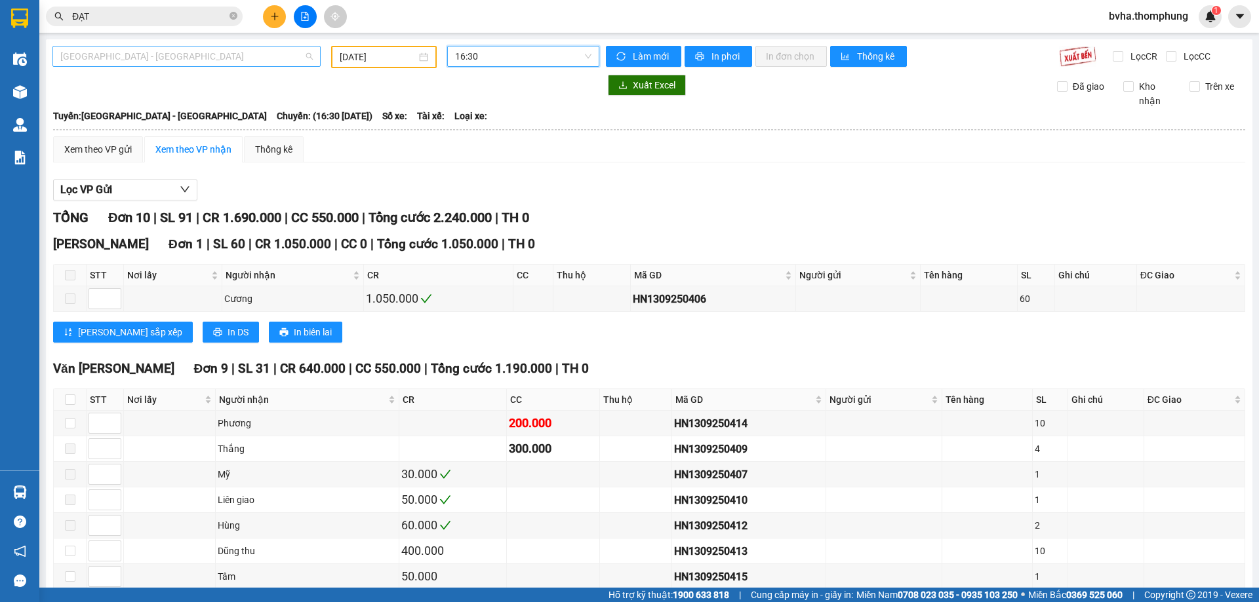
click at [113, 60] on span "[GEOGRAPHIC_DATA] - [GEOGRAPHIC_DATA]" at bounding box center [186, 57] width 252 height 20
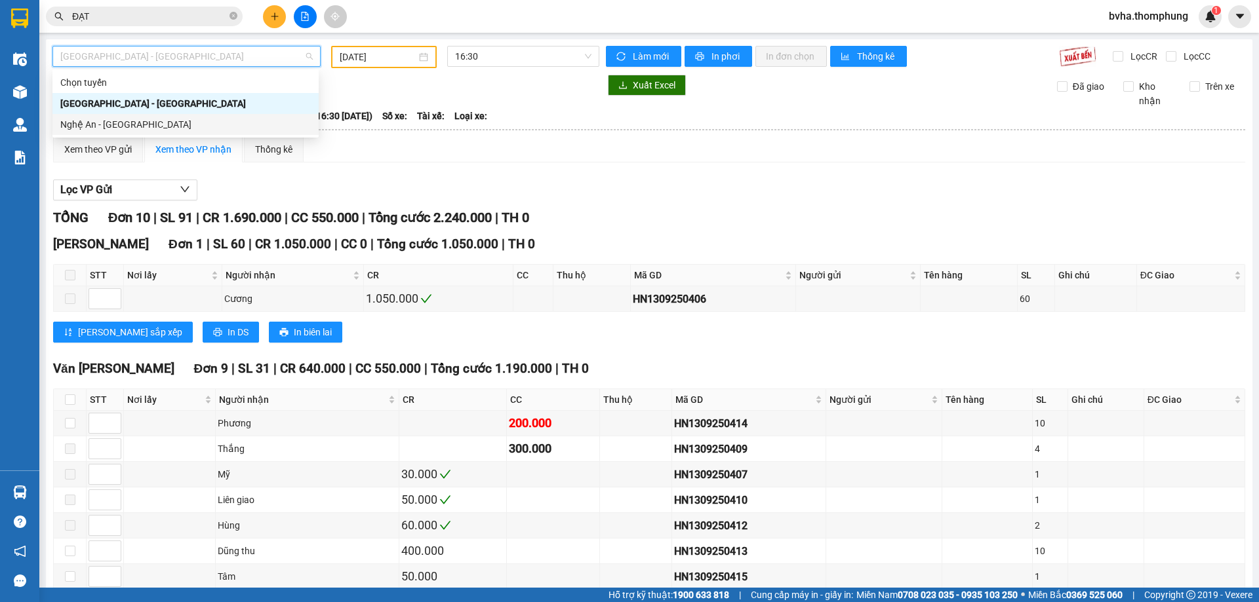
click at [113, 123] on div "Nghệ An - Hà Nội" at bounding box center [185, 124] width 250 height 14
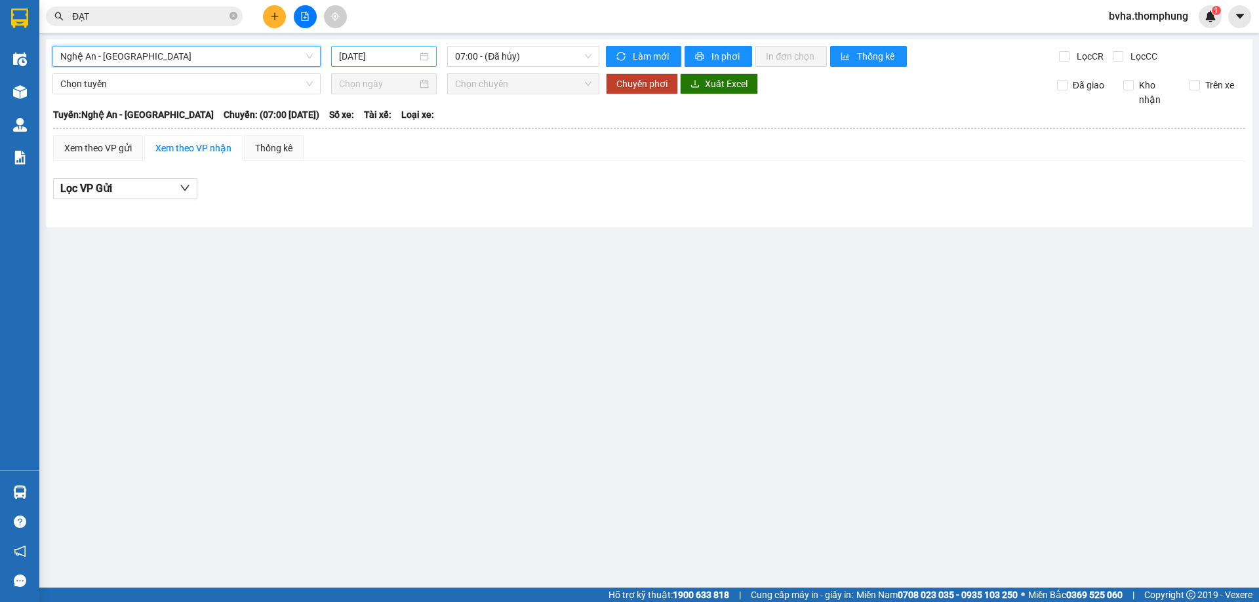
click at [385, 61] on input "[DATE]" at bounding box center [378, 56] width 78 height 14
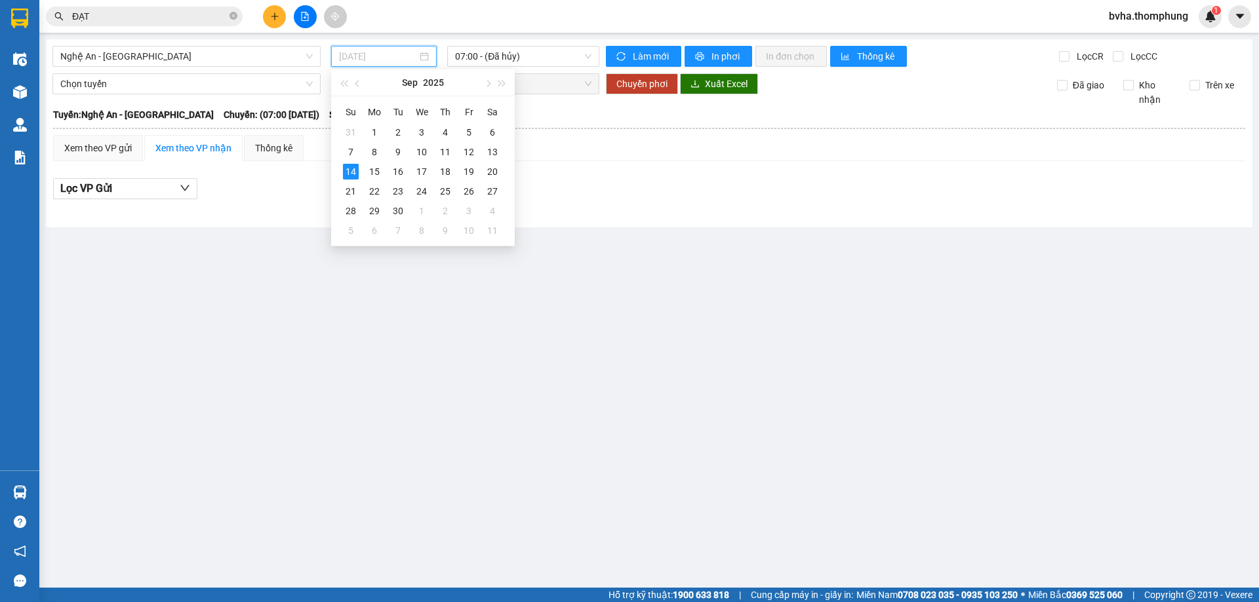
type input "[DATE]"
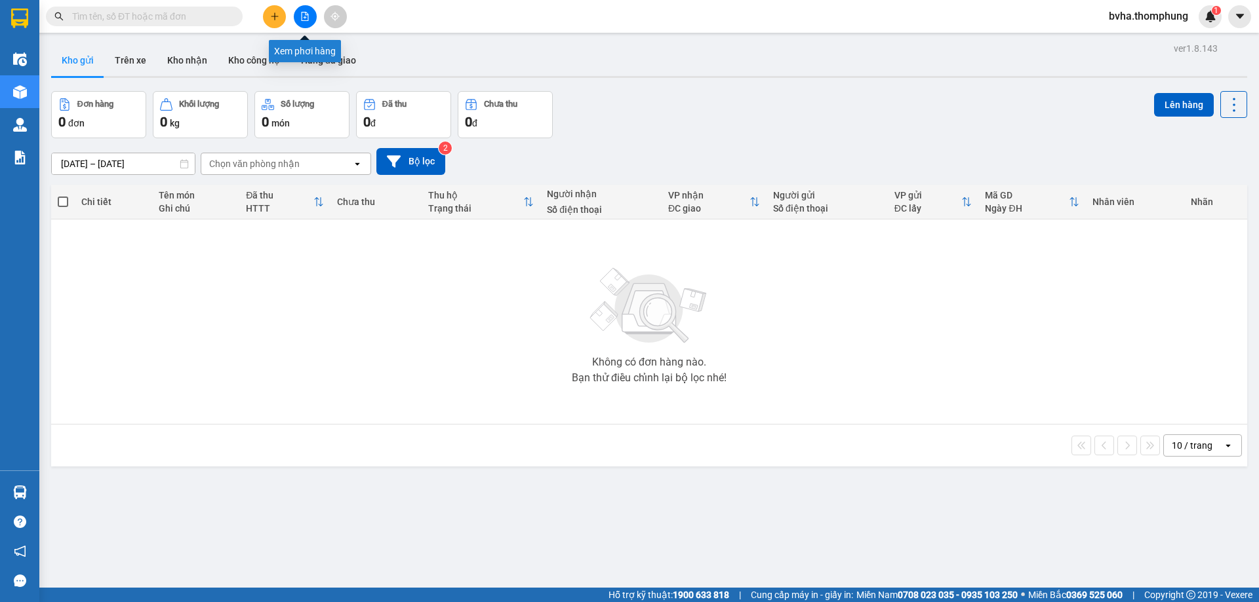
click at [302, 18] on icon "file-add" at bounding box center [305, 16] width 7 height 9
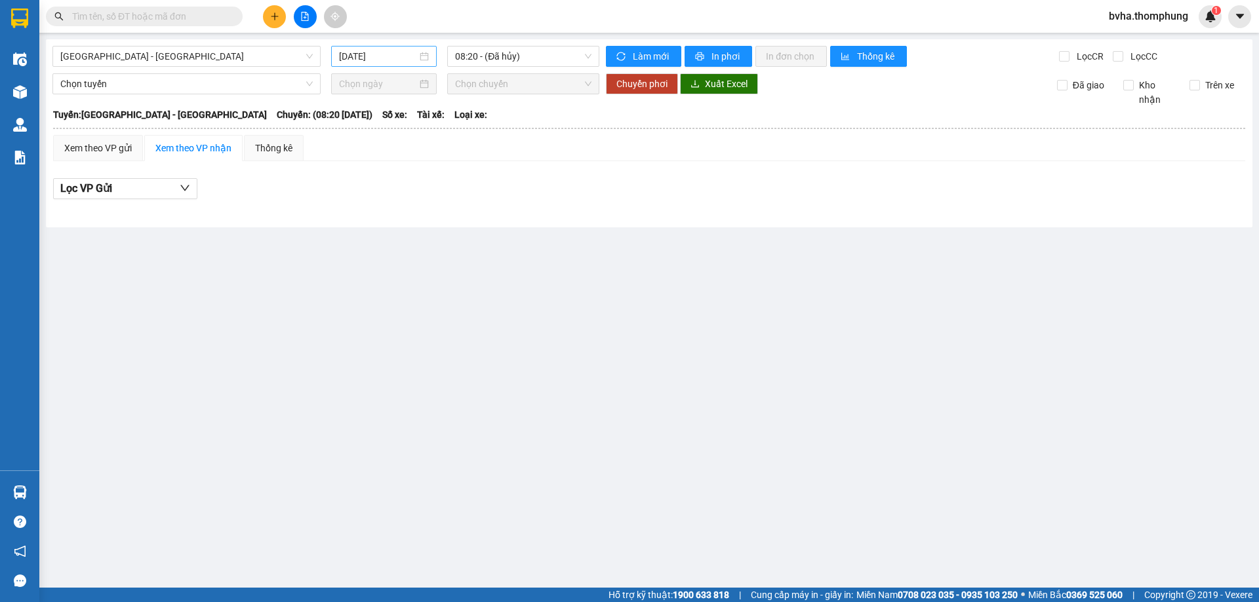
click at [395, 53] on input "[DATE]" at bounding box center [378, 56] width 78 height 14
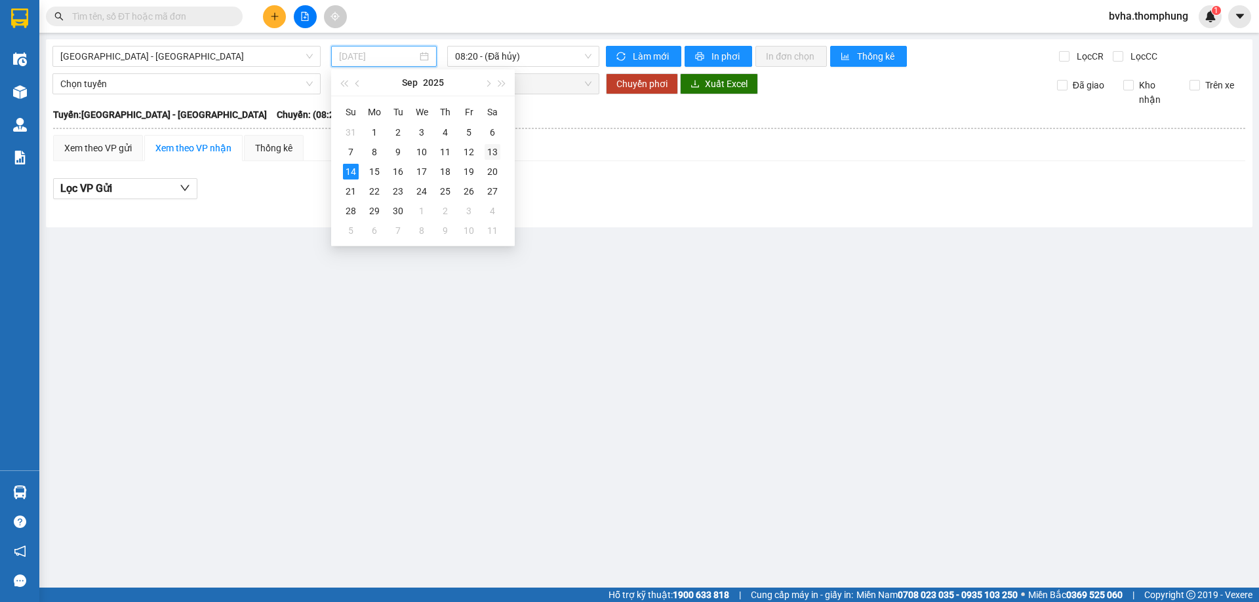
click at [492, 149] on div "13" at bounding box center [492, 152] width 16 height 16
type input "[DATE]"
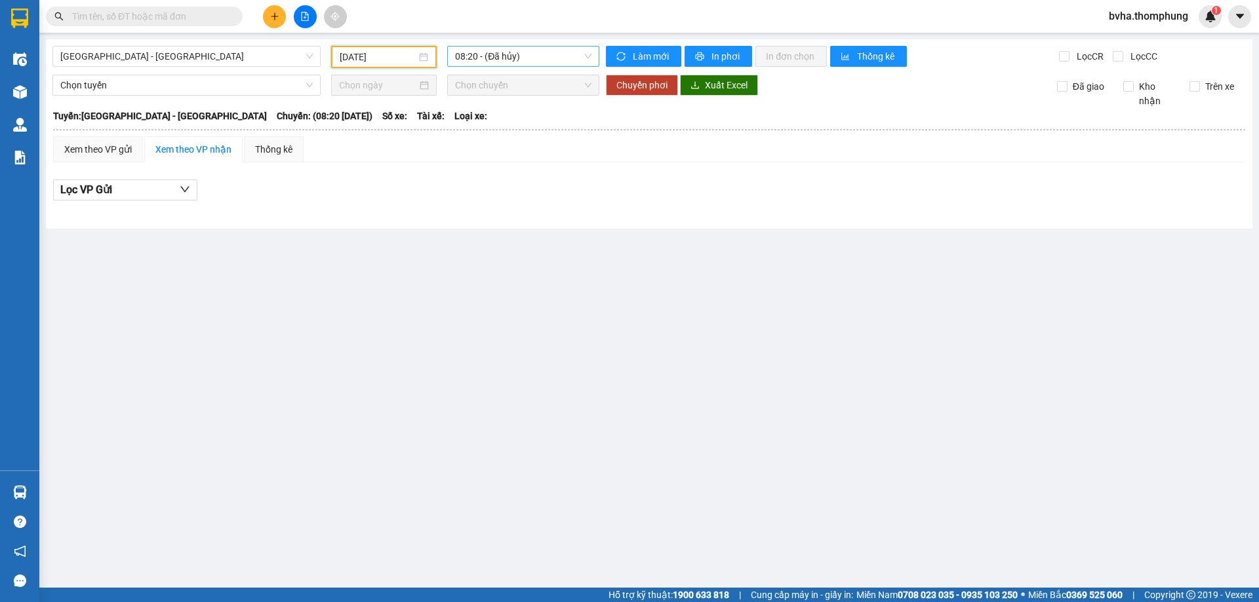
click at [509, 62] on span "08:20 - (Đã hủy)" at bounding box center [523, 57] width 136 height 20
click at [477, 205] on div "16:30" at bounding box center [506, 208] width 102 height 14
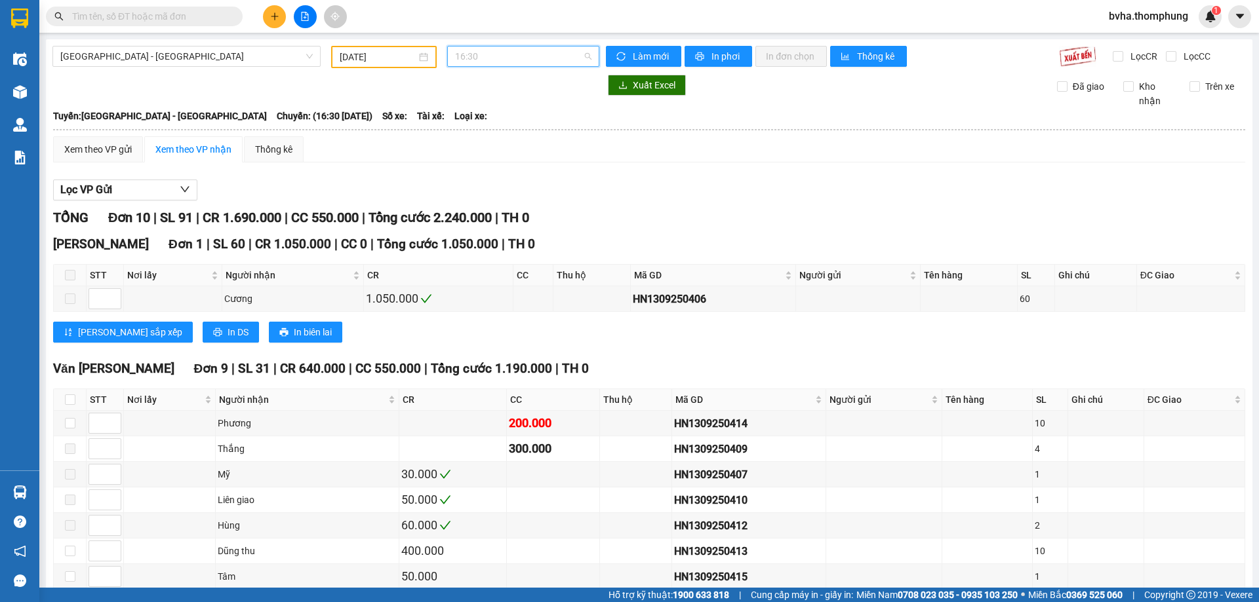
click at [494, 59] on span "16:30" at bounding box center [523, 57] width 136 height 20
click at [486, 229] on div "18:30" at bounding box center [503, 229] width 102 height 14
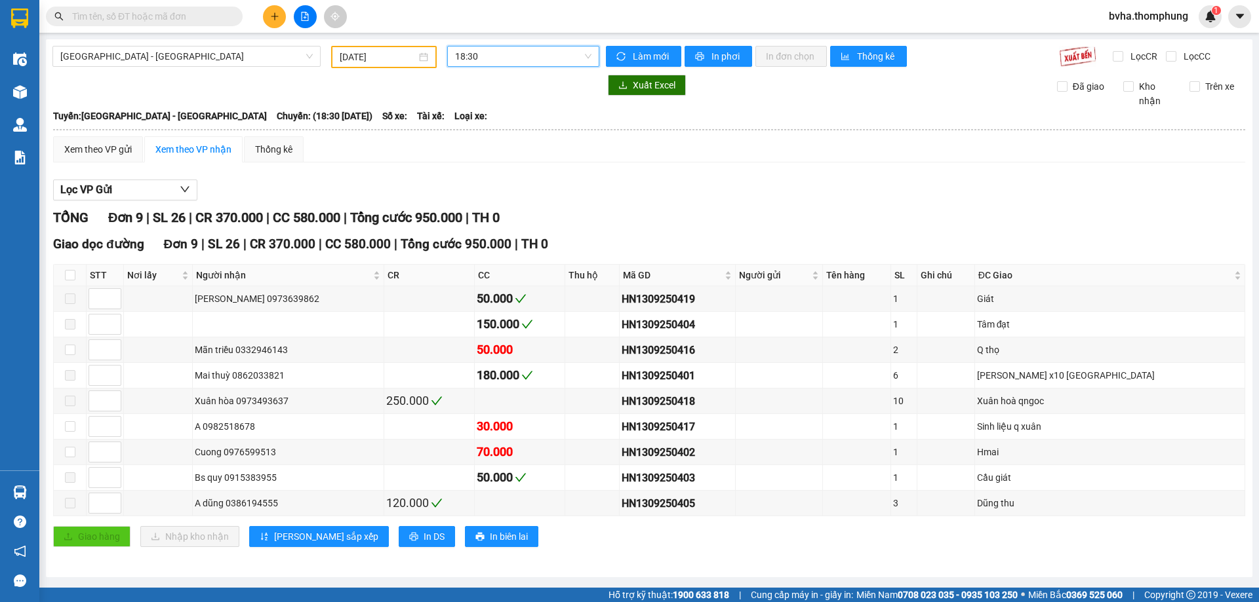
click at [505, 55] on span "18:30" at bounding box center [523, 57] width 136 height 20
click at [484, 125] on div "10:00" at bounding box center [506, 124] width 102 height 14
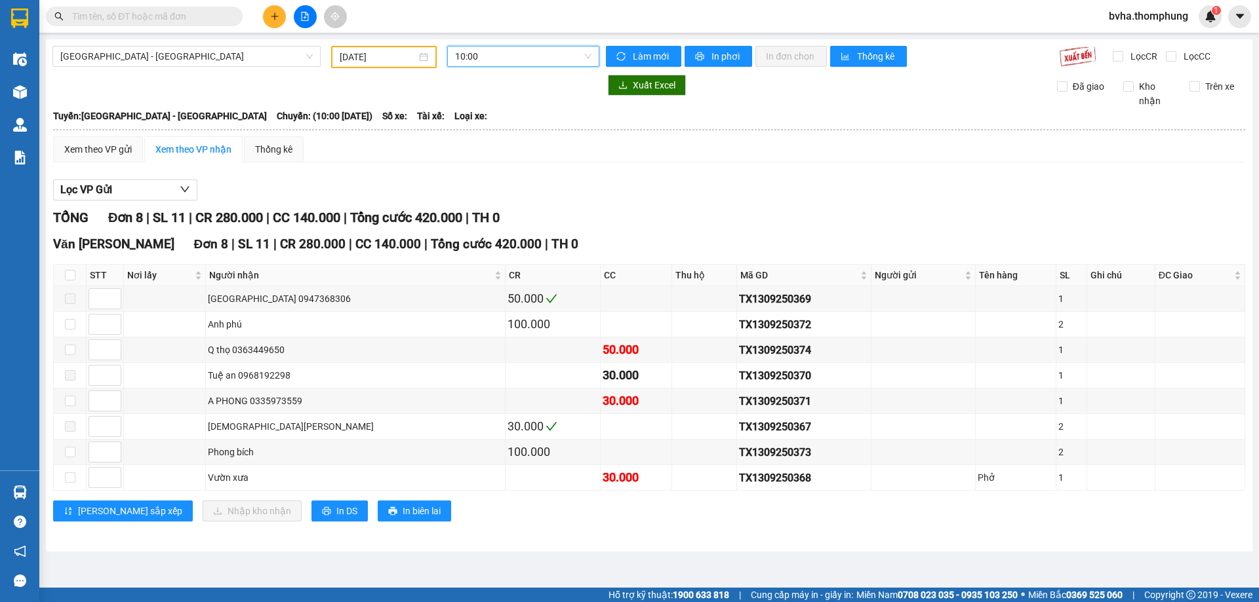
click at [557, 66] on span "10:00" at bounding box center [523, 57] width 136 height 20
click at [486, 143] on div "12:00" at bounding box center [506, 145] width 102 height 14
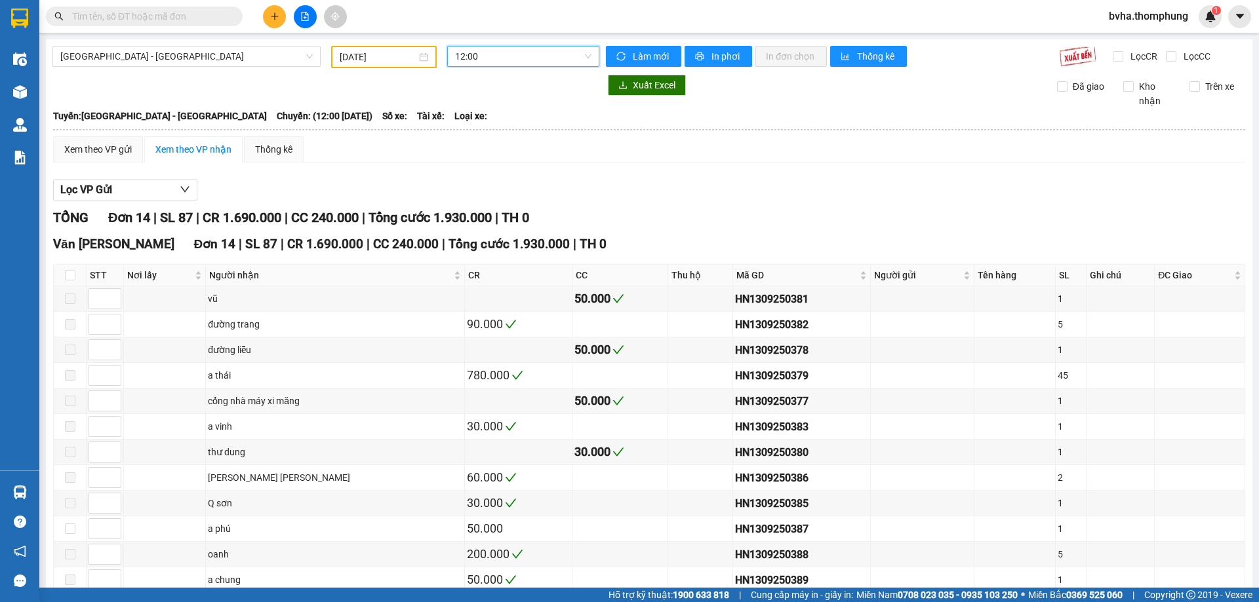
drag, startPoint x: 490, startPoint y: 56, endPoint x: 500, endPoint y: 96, distance: 40.5
click at [492, 56] on span "12:00" at bounding box center [523, 57] width 136 height 20
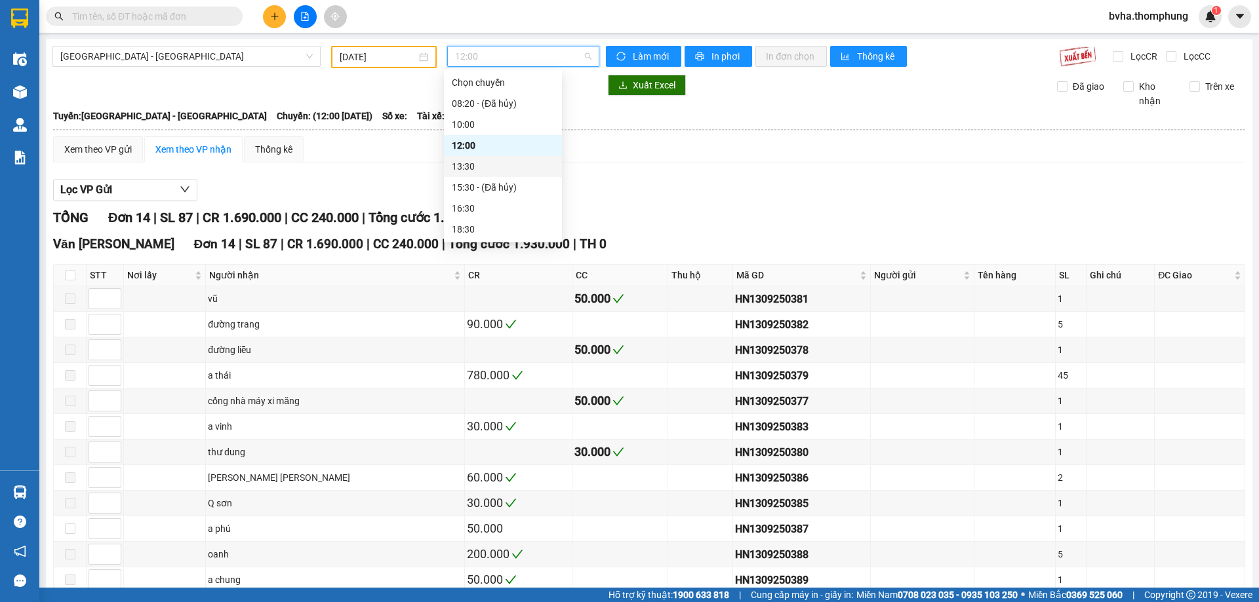
click at [459, 172] on div "13:30" at bounding box center [503, 166] width 102 height 14
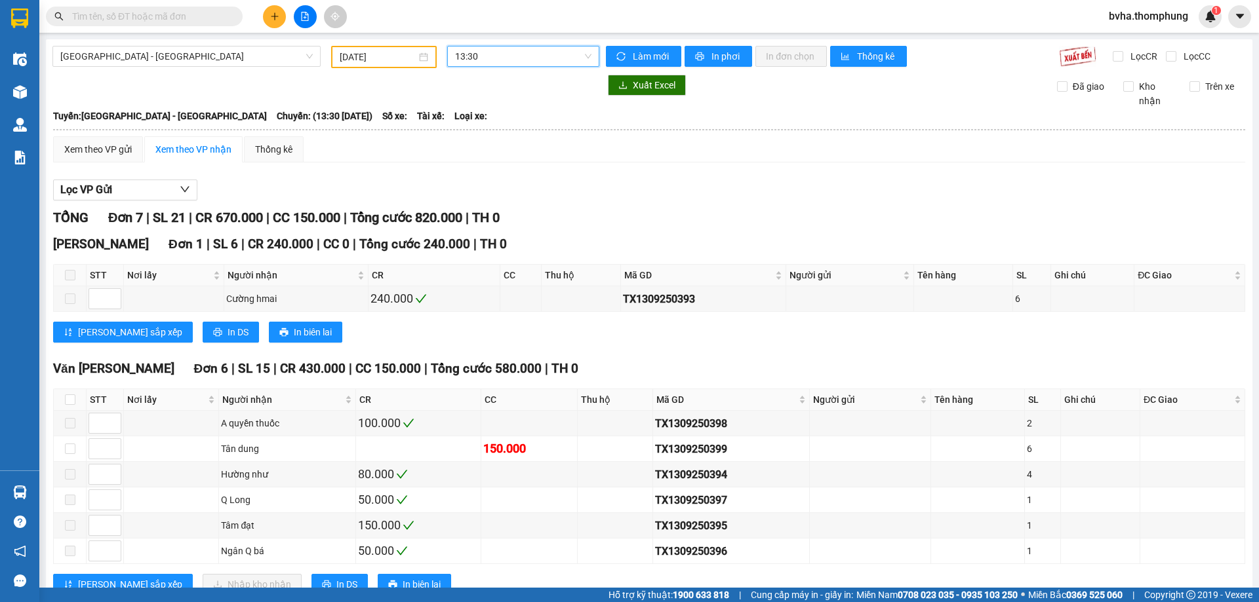
scroll to position [44, 0]
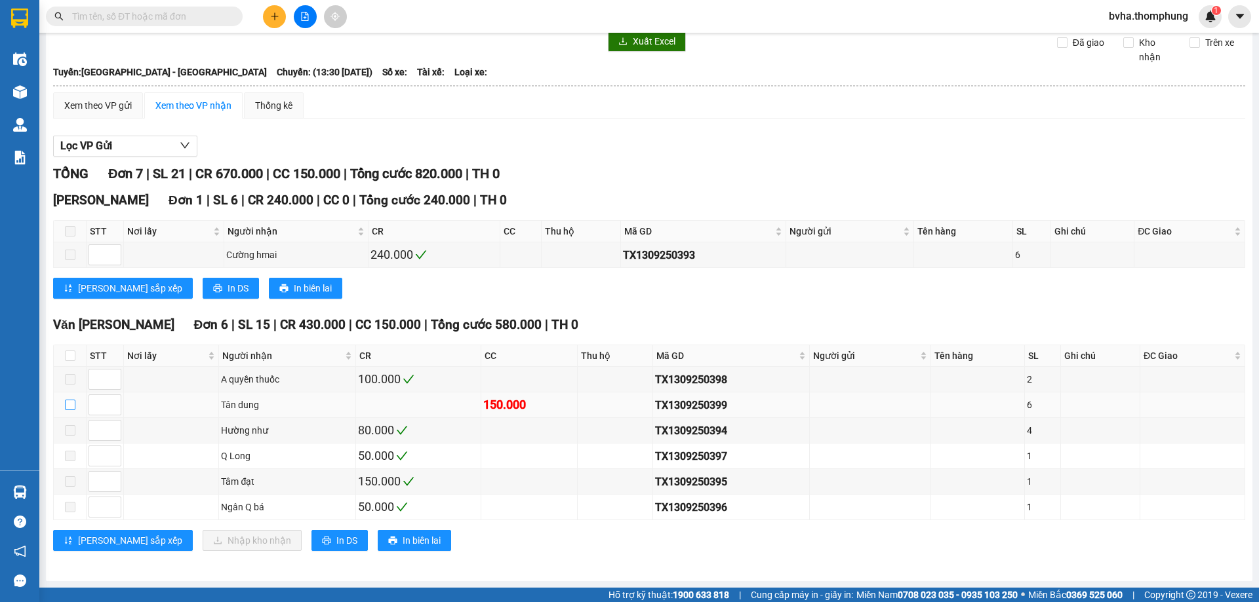
click at [72, 406] on input "checkbox" at bounding box center [70, 405] width 10 height 10
checkbox input "true"
